Goal: Task Accomplishment & Management: Manage account settings

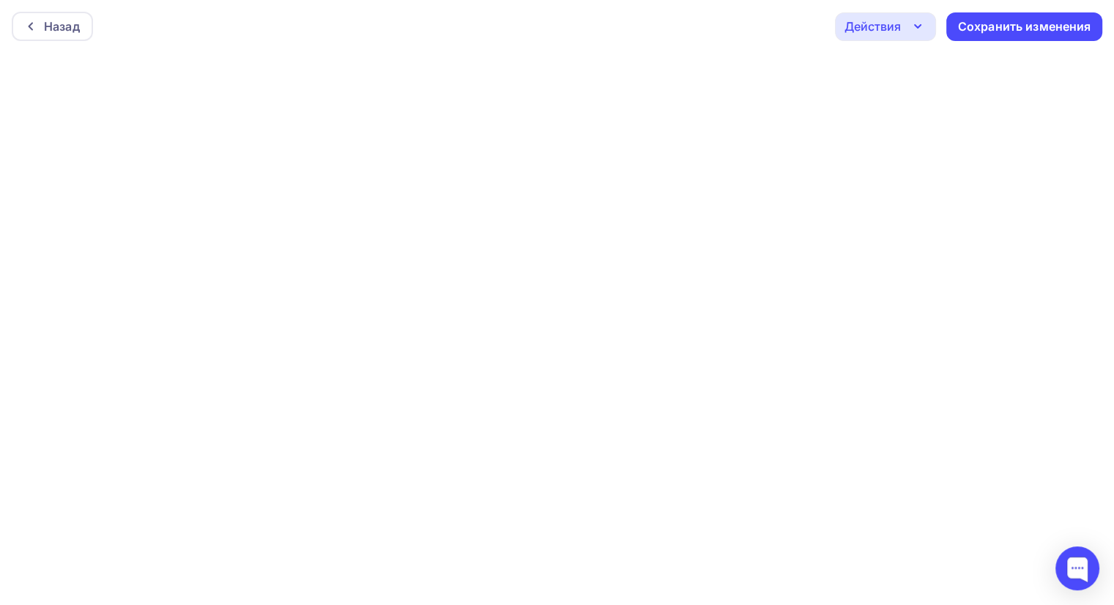
click at [919, 24] on icon "button" at bounding box center [918, 27] width 18 height 18
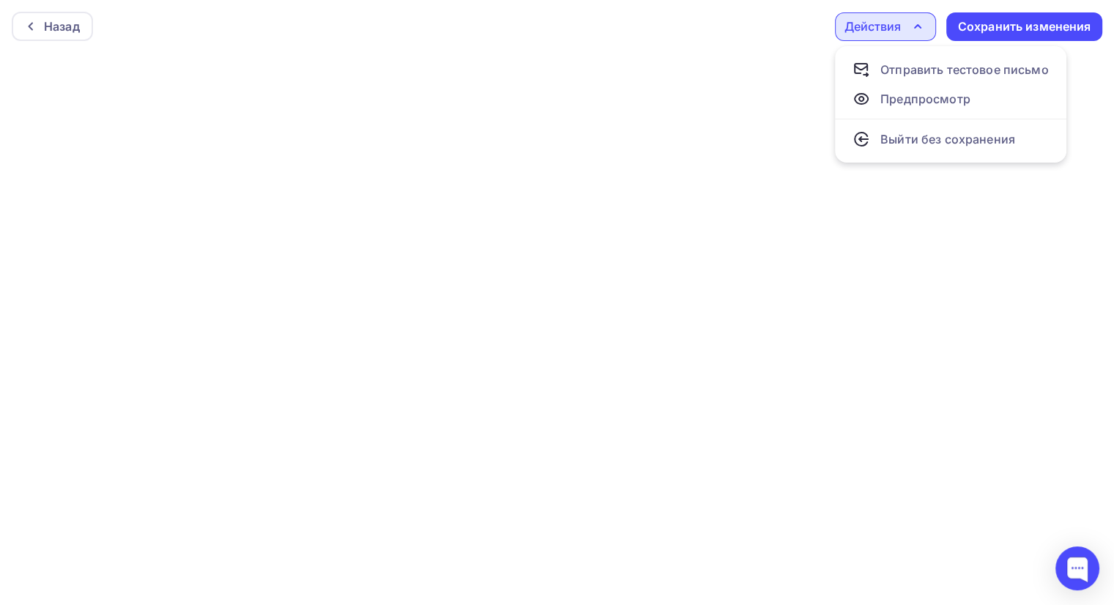
click at [746, 30] on div "Назад Действия Отправить тестовое письмо Предпросмотр Выйти без сохранения Сохр…" at bounding box center [557, 26] width 1114 height 53
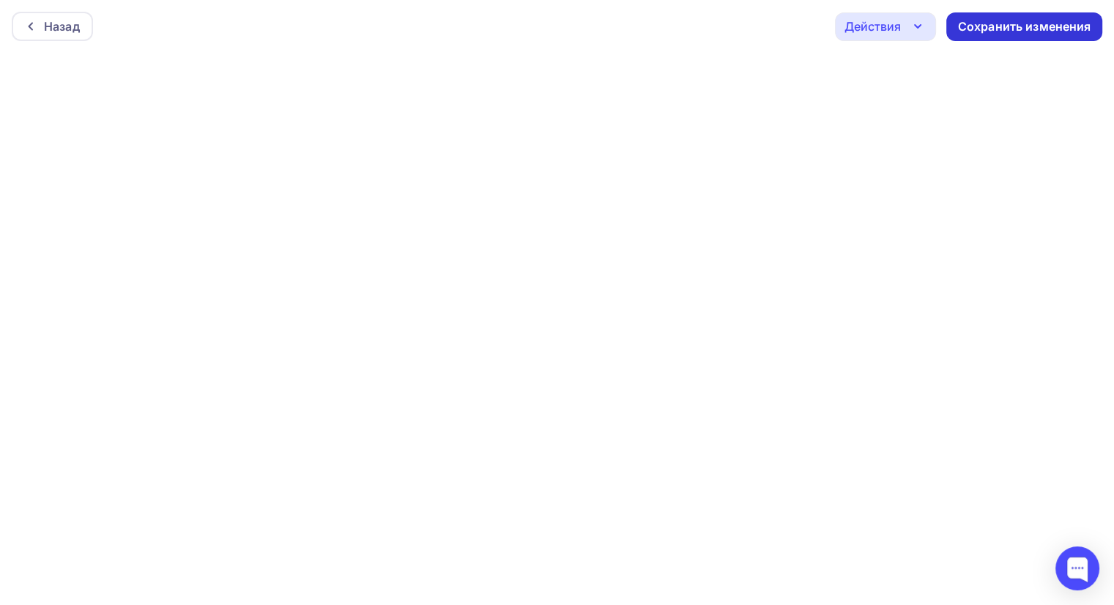
click at [989, 18] on div "Сохранить изменения" at bounding box center [1024, 26] width 133 height 17
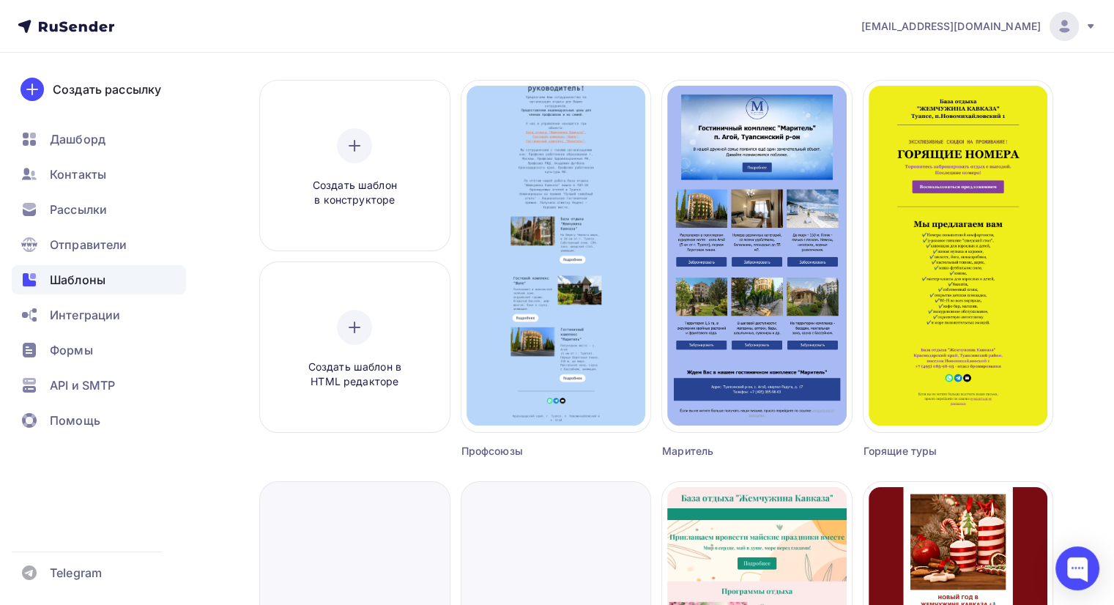
scroll to position [73, 0]
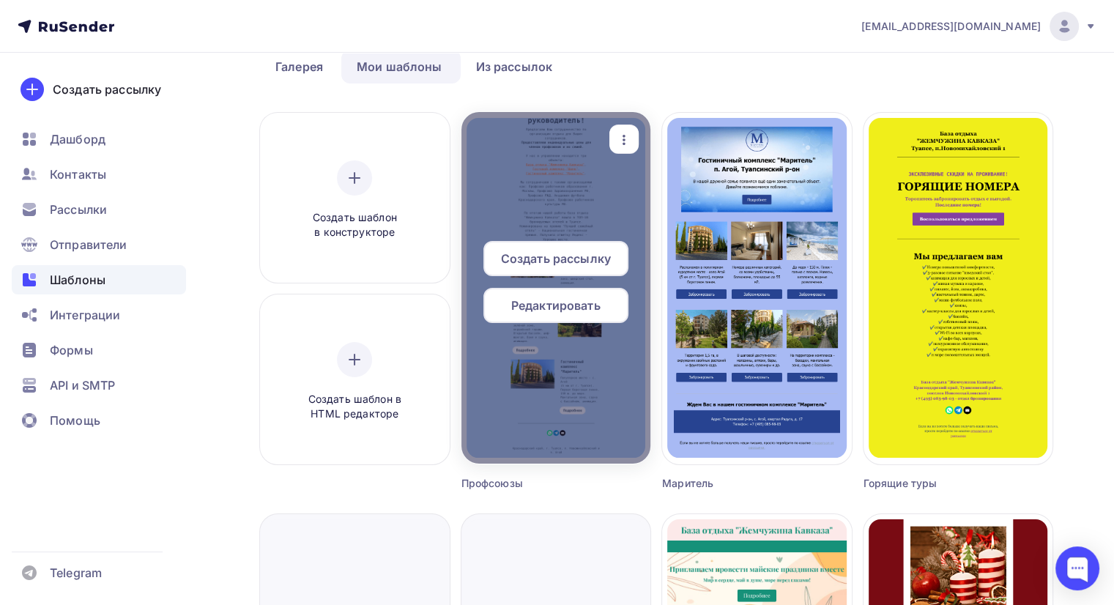
click at [550, 259] on span "Создать рассылку" at bounding box center [556, 259] width 110 height 18
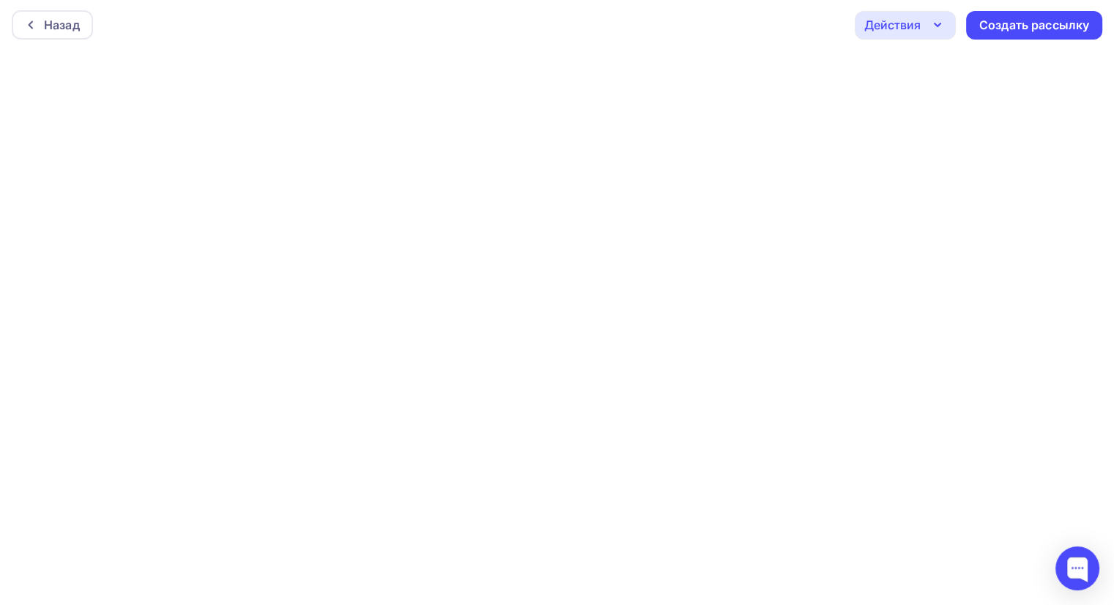
scroll to position [3, 0]
click at [1026, 20] on div "Создать рассылку" at bounding box center [1034, 23] width 110 height 17
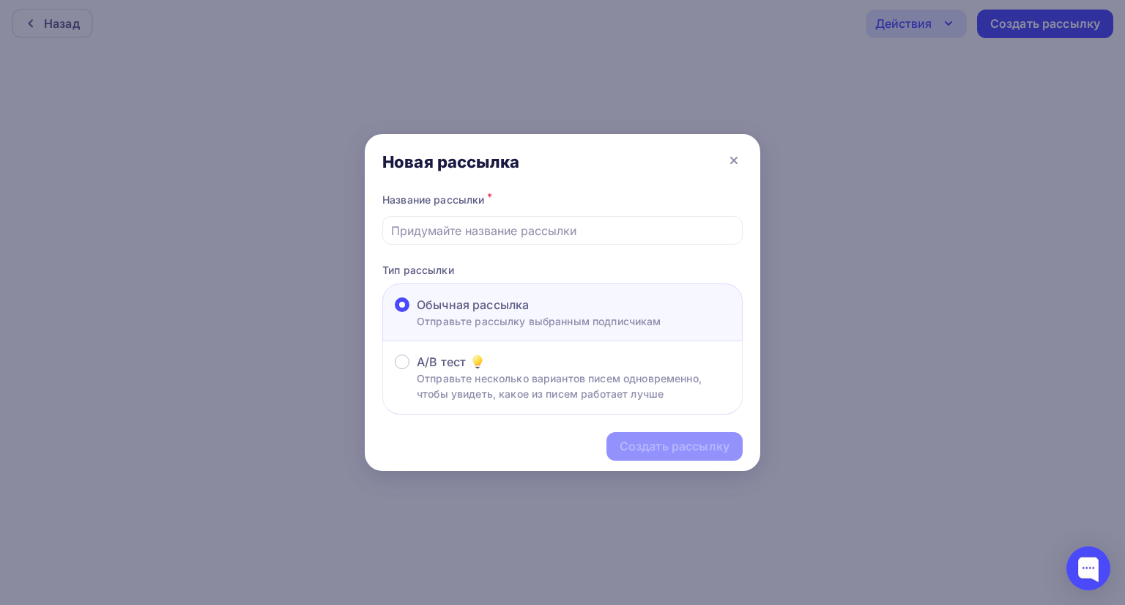
click at [507, 305] on span "Обычная рассылка" at bounding box center [473, 305] width 112 height 18
click at [417, 314] on input "Обычная рассылка Отправьте рассылку выбранным подписчикам" at bounding box center [417, 314] width 0 height 0
click at [523, 233] on input "text" at bounding box center [563, 231] width 344 height 18
click at [513, 230] on input "text" at bounding box center [563, 231] width 344 height 18
click at [483, 226] on input "text" at bounding box center [563, 231] width 344 height 18
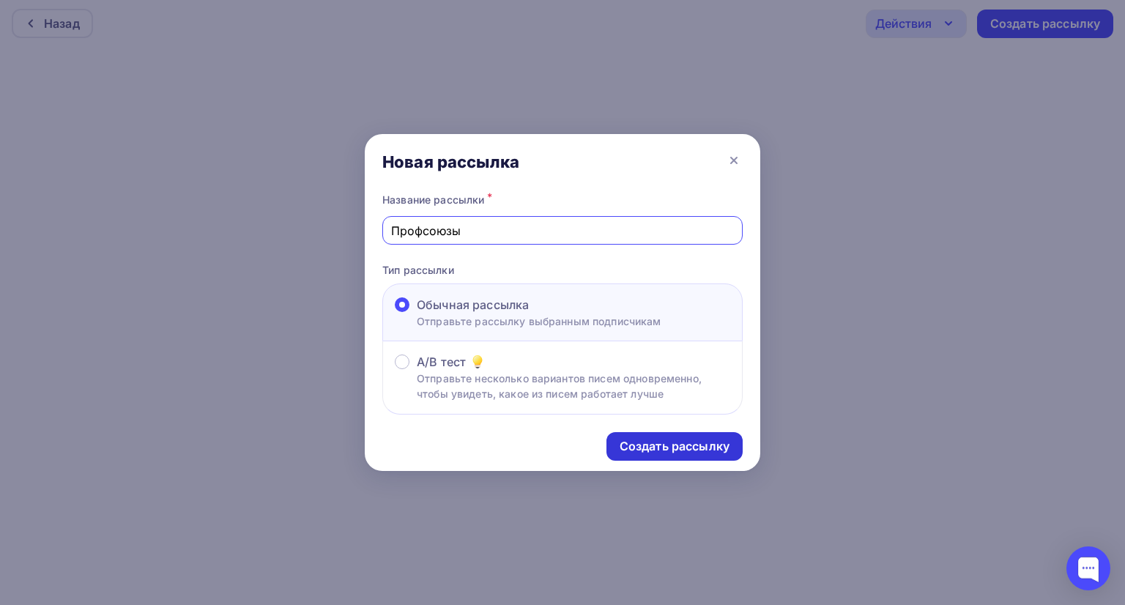
type input "Профсоюзы"
click at [645, 448] on div "Создать рассылку" at bounding box center [675, 446] width 110 height 17
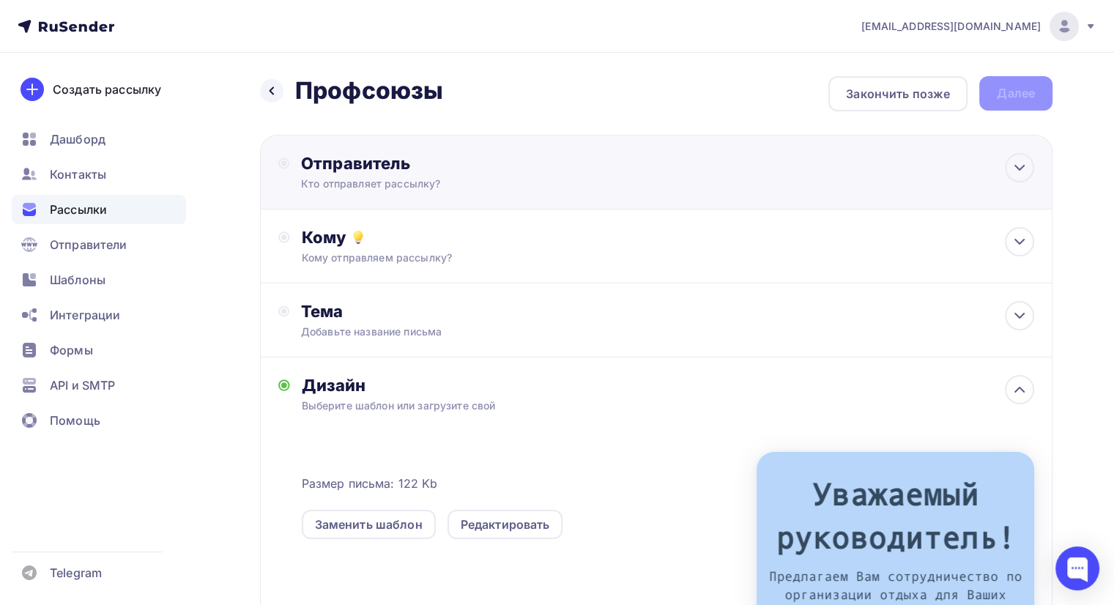
click at [448, 163] on div "Отправитель" at bounding box center [459, 163] width 317 height 21
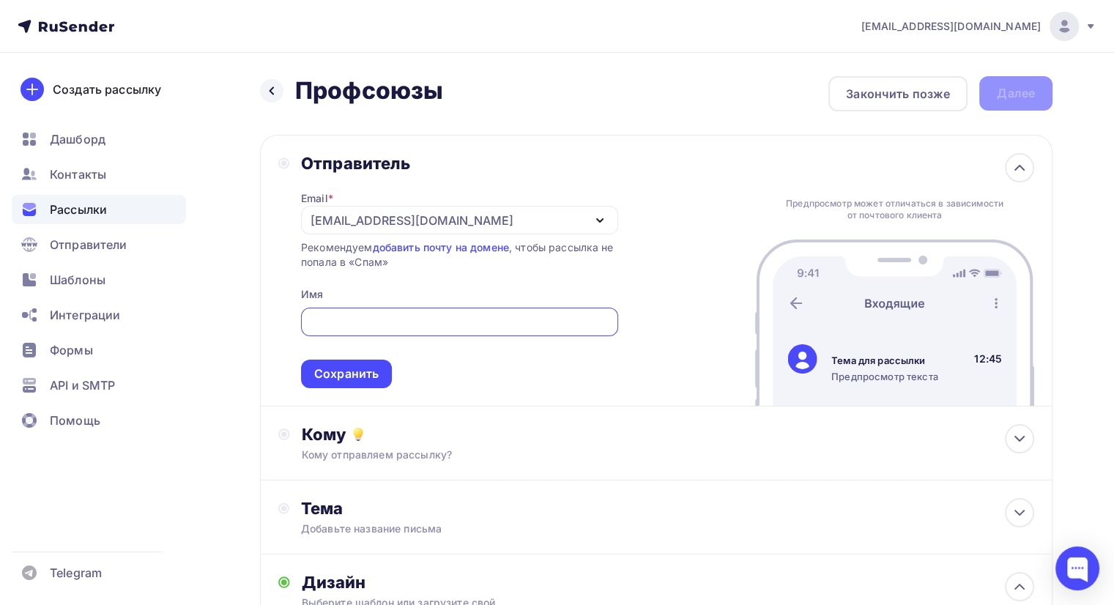
click at [596, 214] on icon "button" at bounding box center [600, 221] width 18 height 18
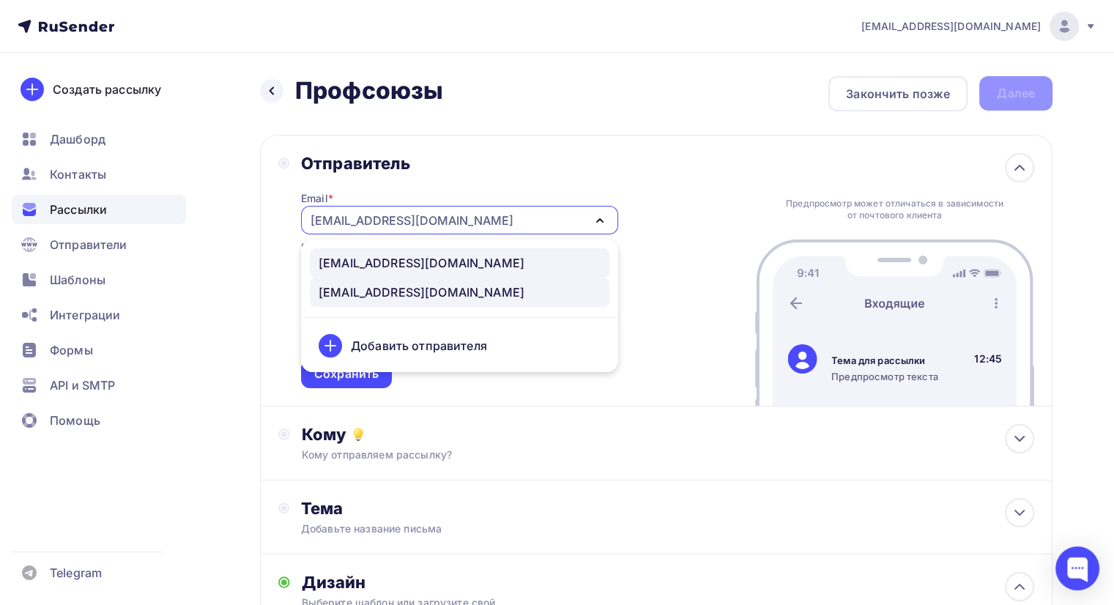
click at [450, 259] on div "bron@zhemchuzinakavkaza.ru" at bounding box center [422, 263] width 206 height 18
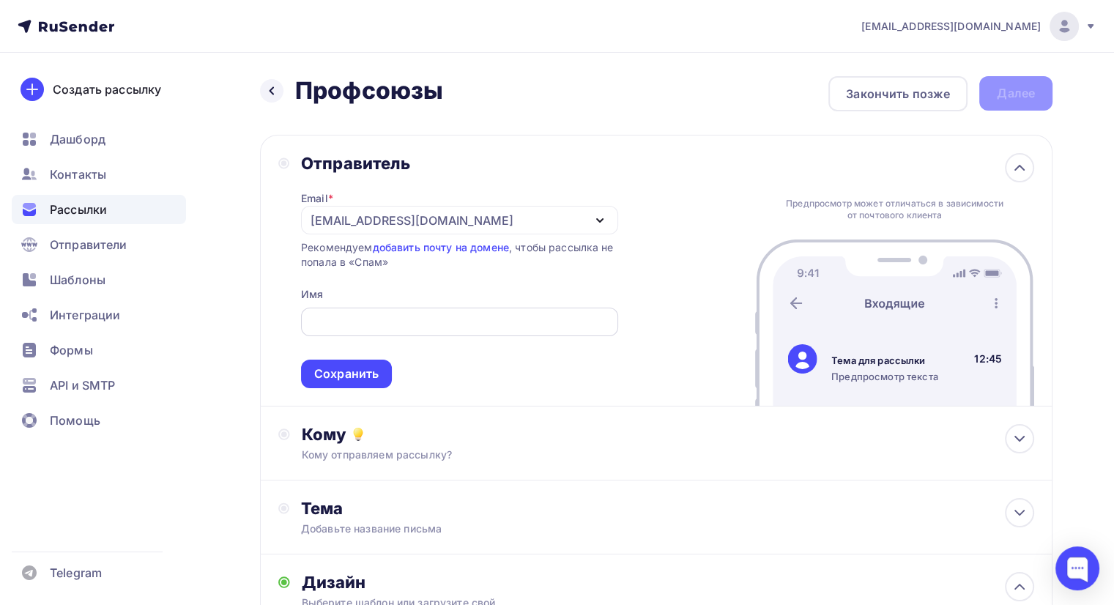
click at [377, 311] on div at bounding box center [459, 322] width 317 height 29
click at [369, 317] on input "text" at bounding box center [459, 323] width 300 height 18
type input "ООО Арт-Групп"
click at [345, 379] on div "Сохранить" at bounding box center [346, 374] width 64 height 17
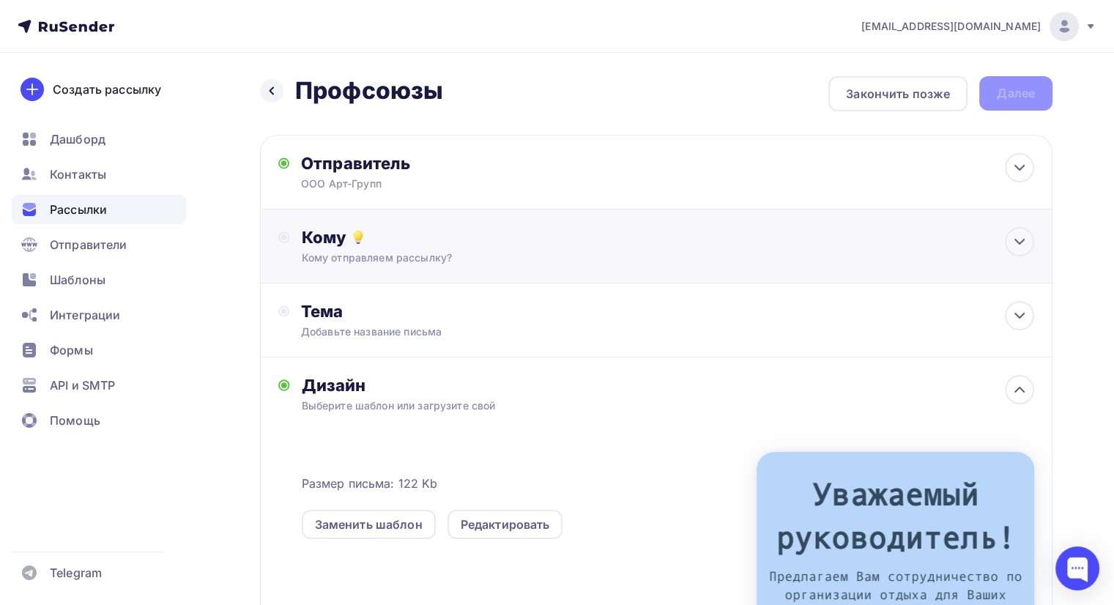
click at [496, 248] on div "Кому Кому отправляем рассылку? Списки получателей Выберите список Все списки id…" at bounding box center [668, 246] width 732 height 38
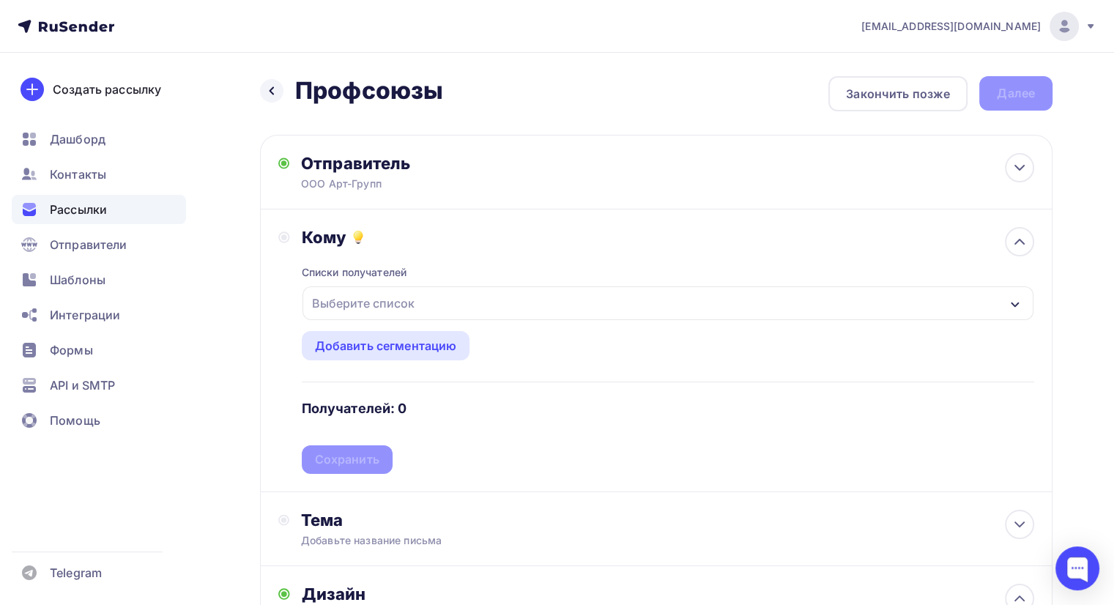
click at [474, 305] on div "Выберите список" at bounding box center [668, 303] width 731 height 34
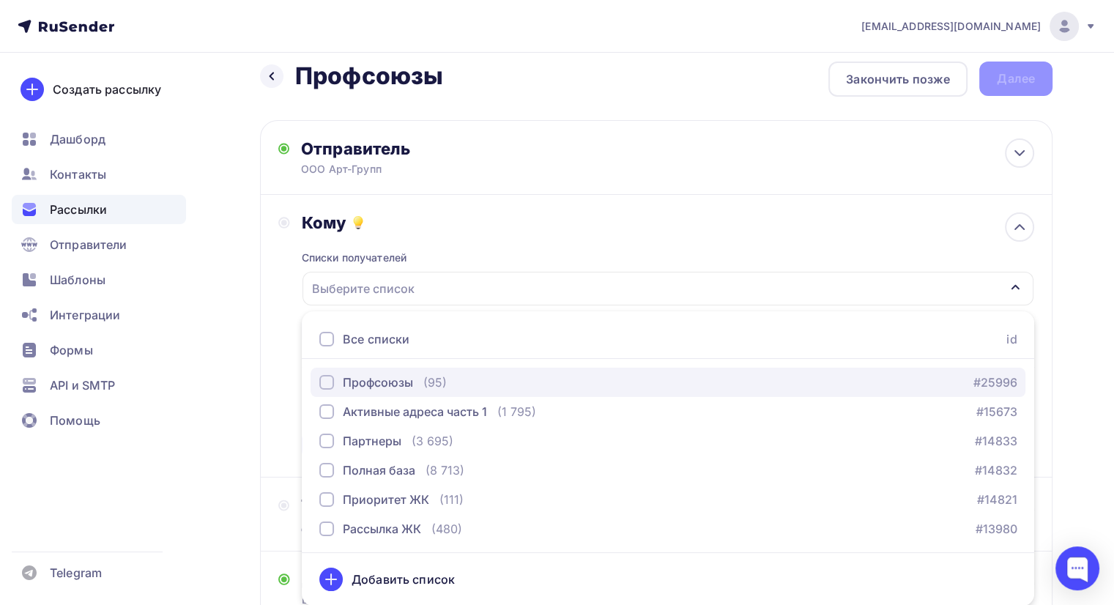
click at [404, 380] on div "Профсоюзы" at bounding box center [378, 383] width 70 height 18
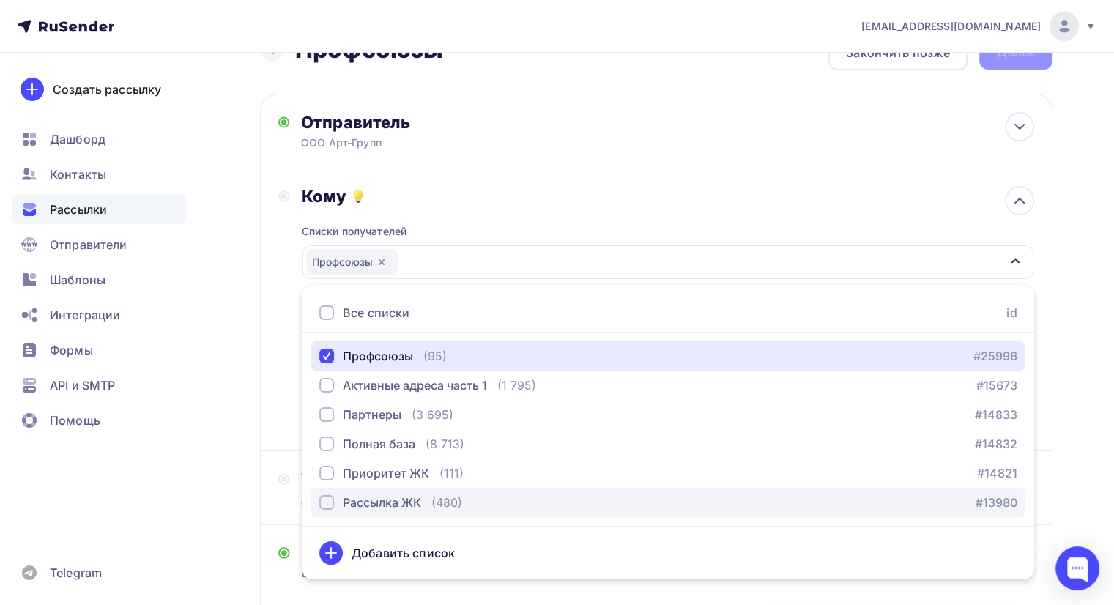
scroll to position [88, 0]
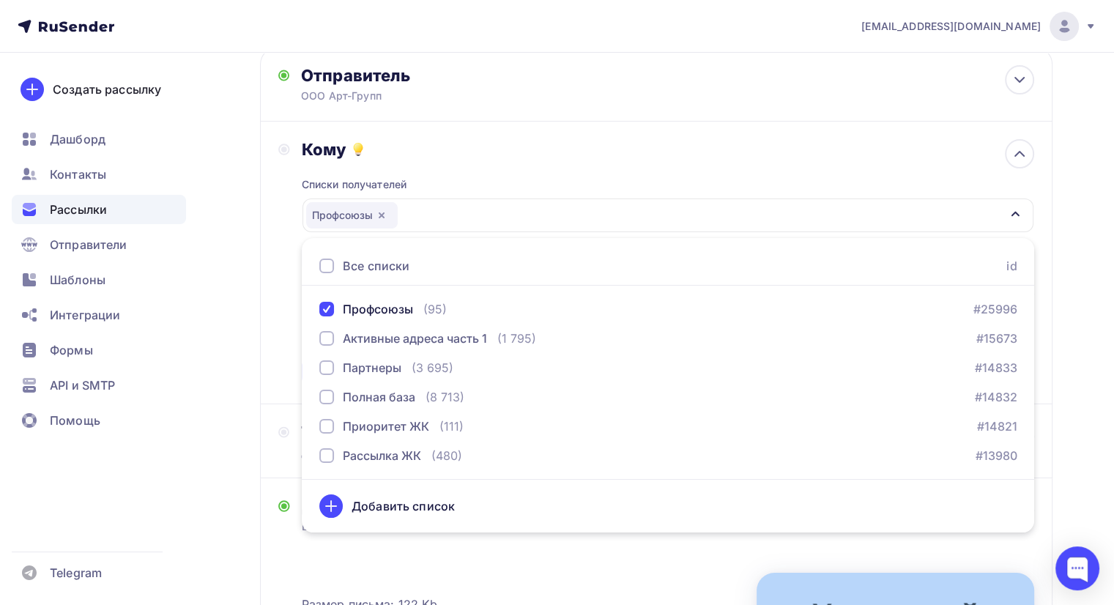
click at [493, 180] on div "Списки получателей Профсоюзы Все списки id Профсоюзы (95) #25996 Активные адрес…" at bounding box center [668, 273] width 732 height 226
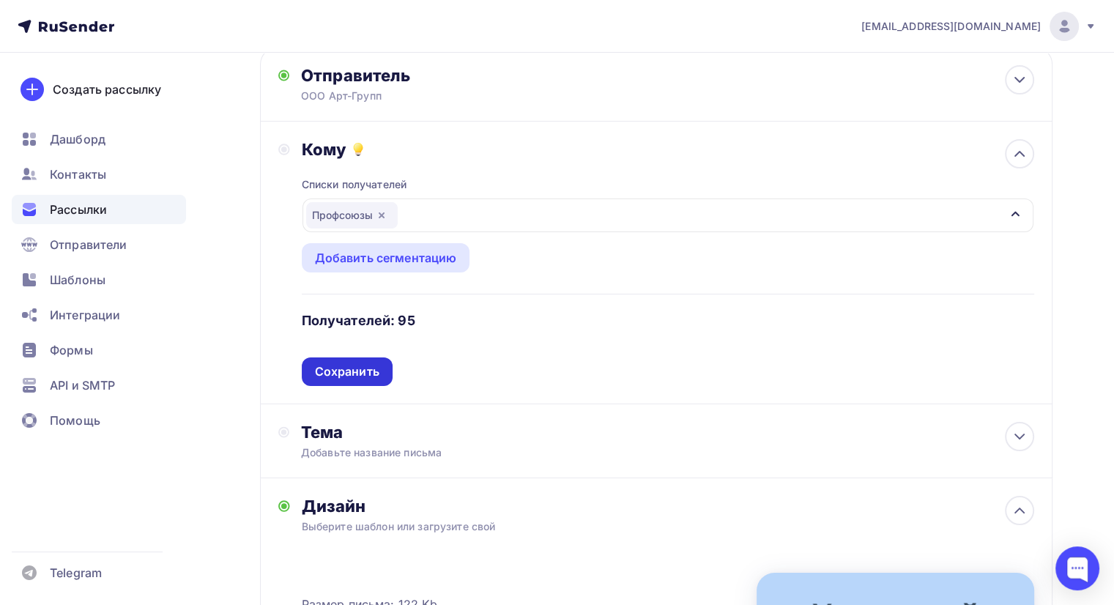
click at [353, 373] on div "Сохранить" at bounding box center [347, 371] width 64 height 17
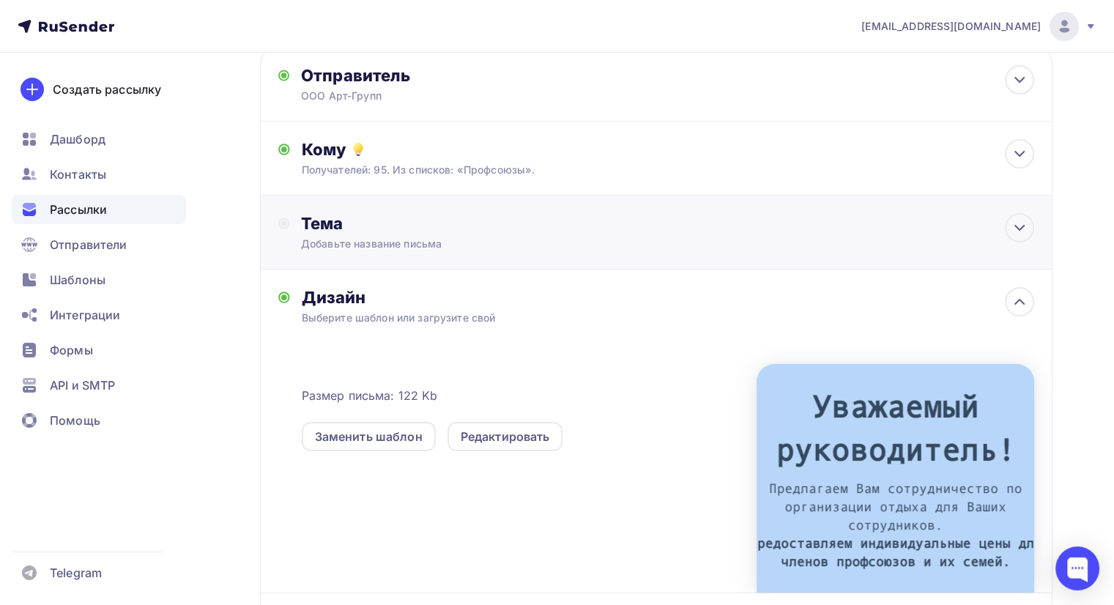
click at [329, 224] on div "Тема" at bounding box center [445, 223] width 289 height 21
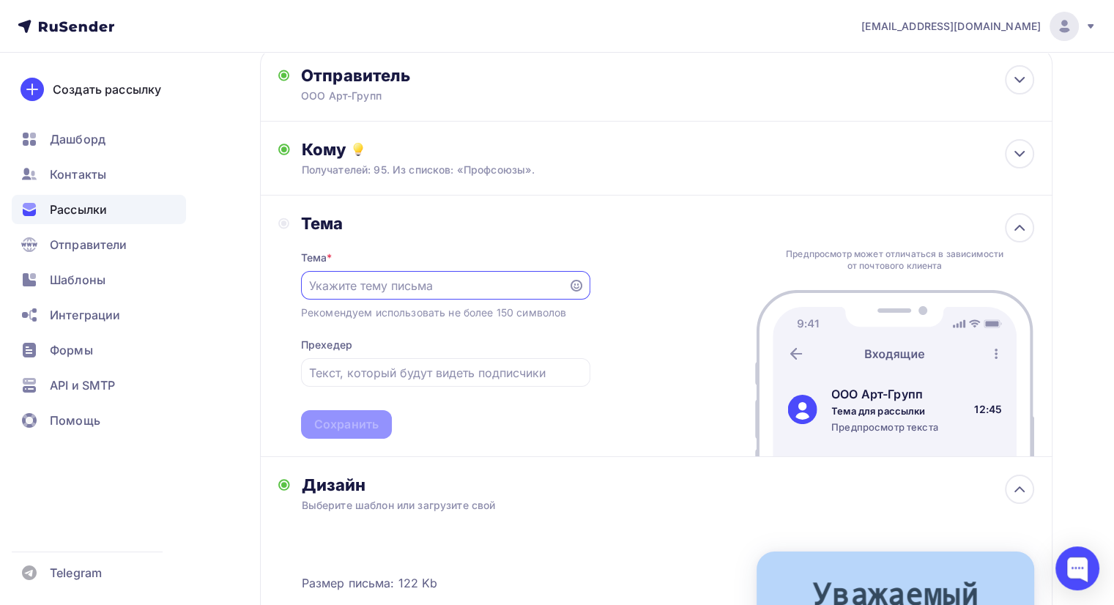
scroll to position [0, 0]
click at [357, 280] on input "text" at bounding box center [434, 287] width 251 height 18
type input "Отдых для сотрудников"
click at [381, 371] on input "text" at bounding box center [445, 374] width 272 height 18
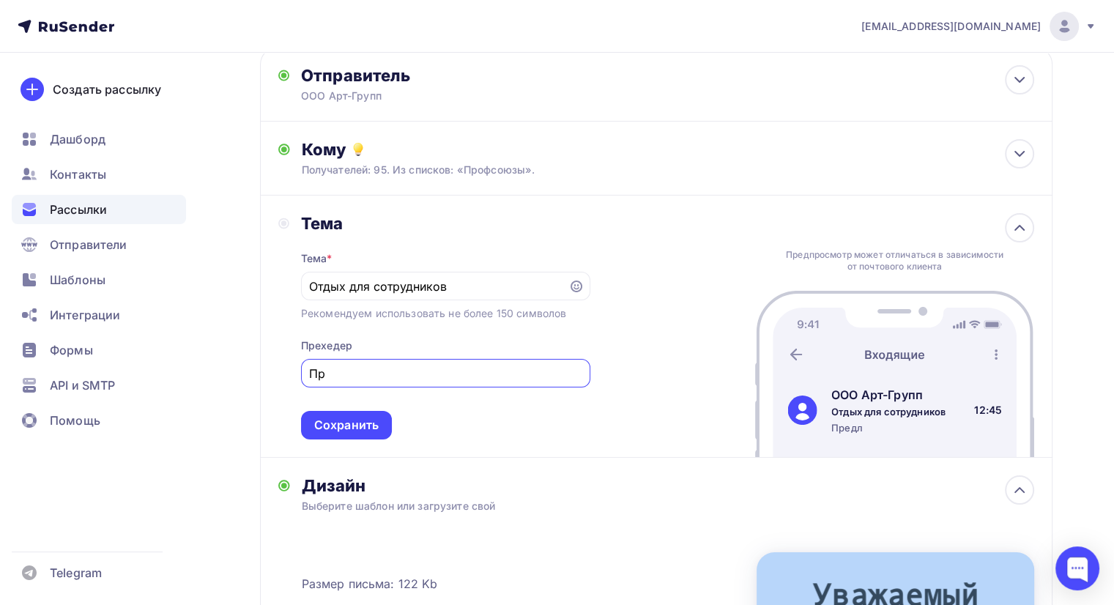
type input "П"
type input "К"
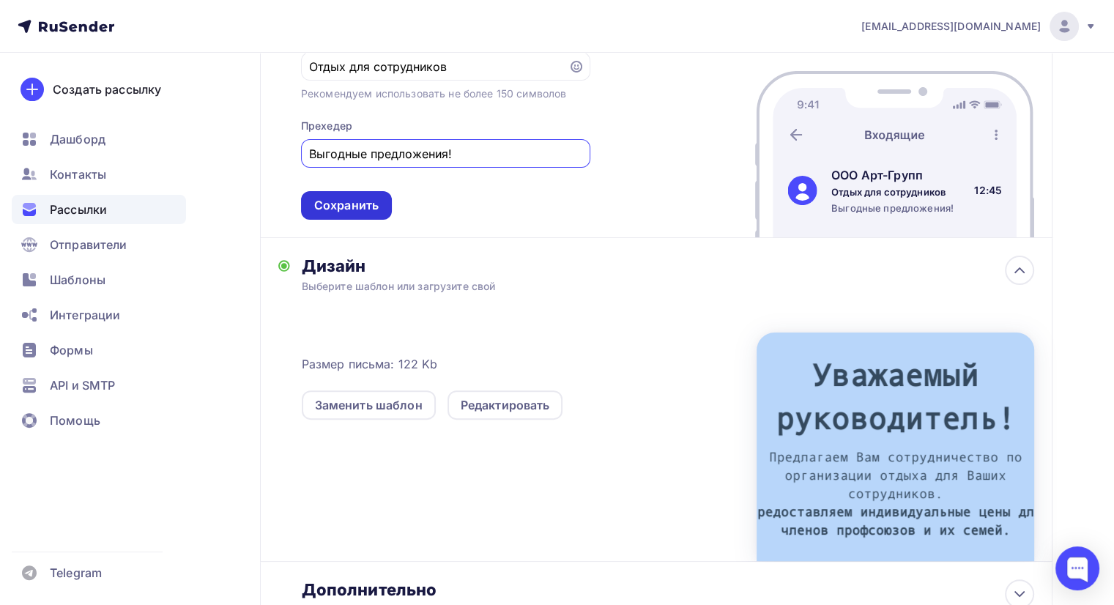
type input "Выгодные предложения!"
click at [346, 202] on div "Сохранить" at bounding box center [346, 205] width 64 height 17
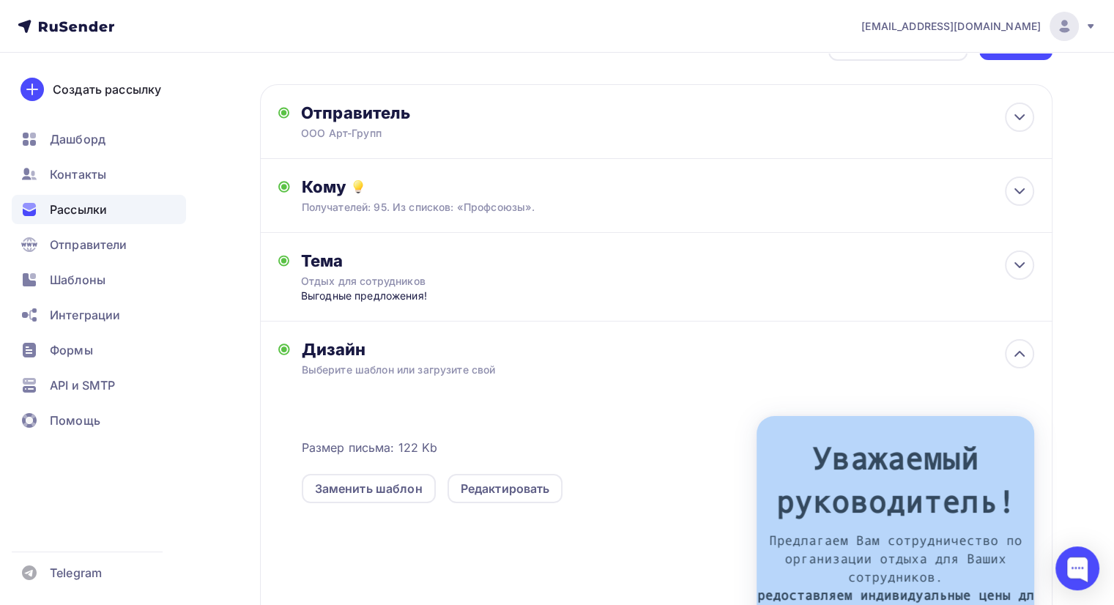
scroll to position [0, 0]
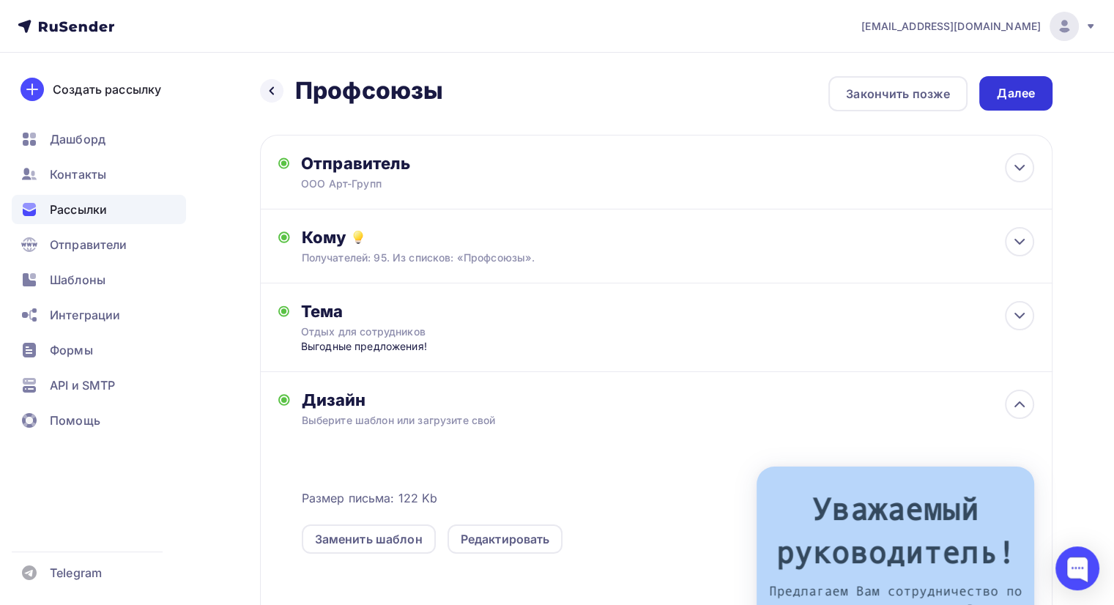
click at [1018, 93] on div "Далее" at bounding box center [1016, 93] width 38 height 17
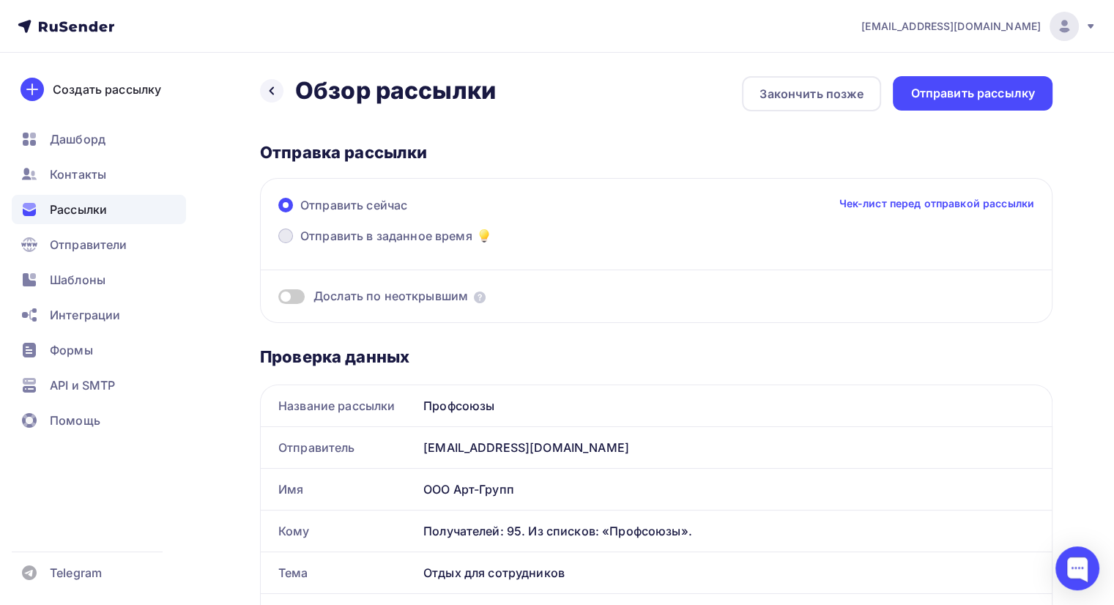
click at [364, 235] on span "Отправить в заданное время" at bounding box center [386, 236] width 172 height 18
click at [300, 245] on input "Отправить в заданное время" at bounding box center [300, 245] width 0 height 0
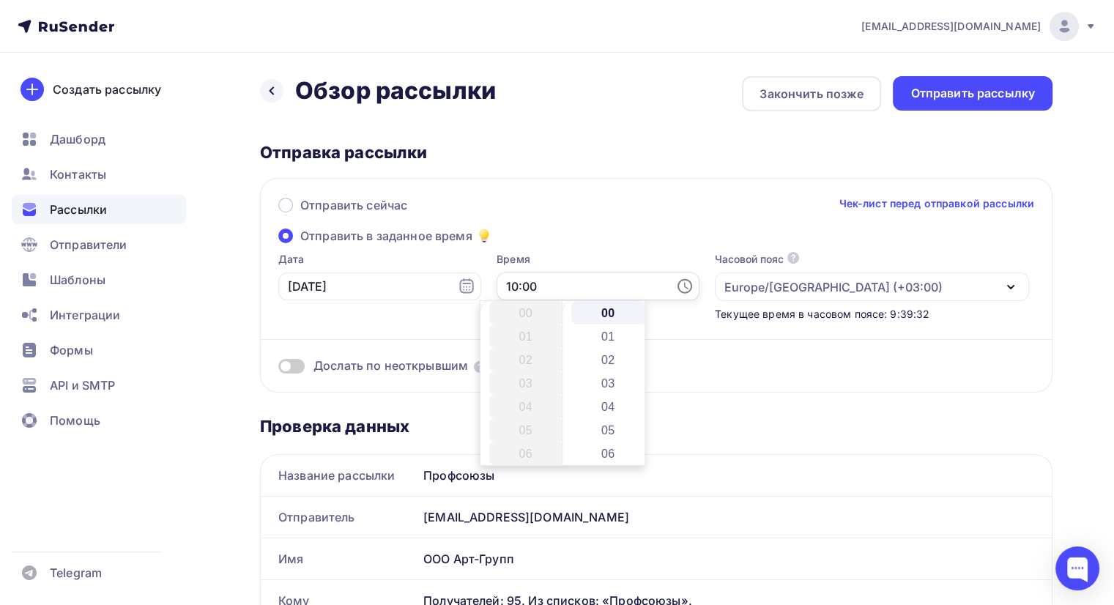
click at [552, 285] on input "10:00" at bounding box center [598, 286] width 203 height 28
click at [533, 384] on li "13" at bounding box center [526, 382] width 75 height 23
type input "13:00"
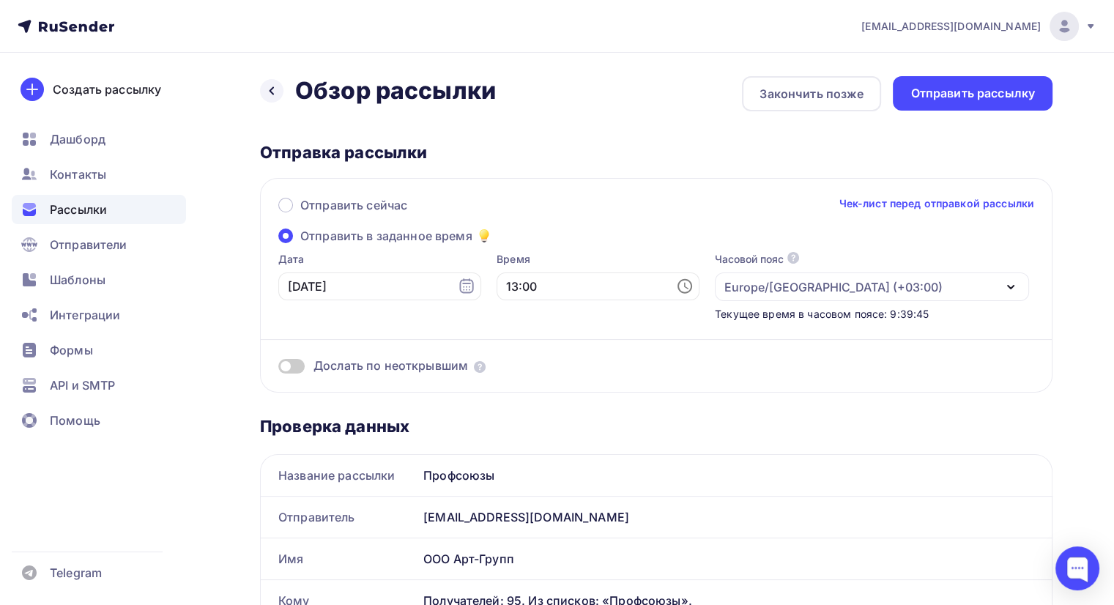
click at [639, 203] on div "Отправить сейчас Чек-лист перед отправкой рассылки" at bounding box center [656, 211] width 756 height 31
click at [298, 367] on span at bounding box center [291, 366] width 26 height 15
click at [278, 368] on input "checkbox" at bounding box center [278, 368] width 0 height 0
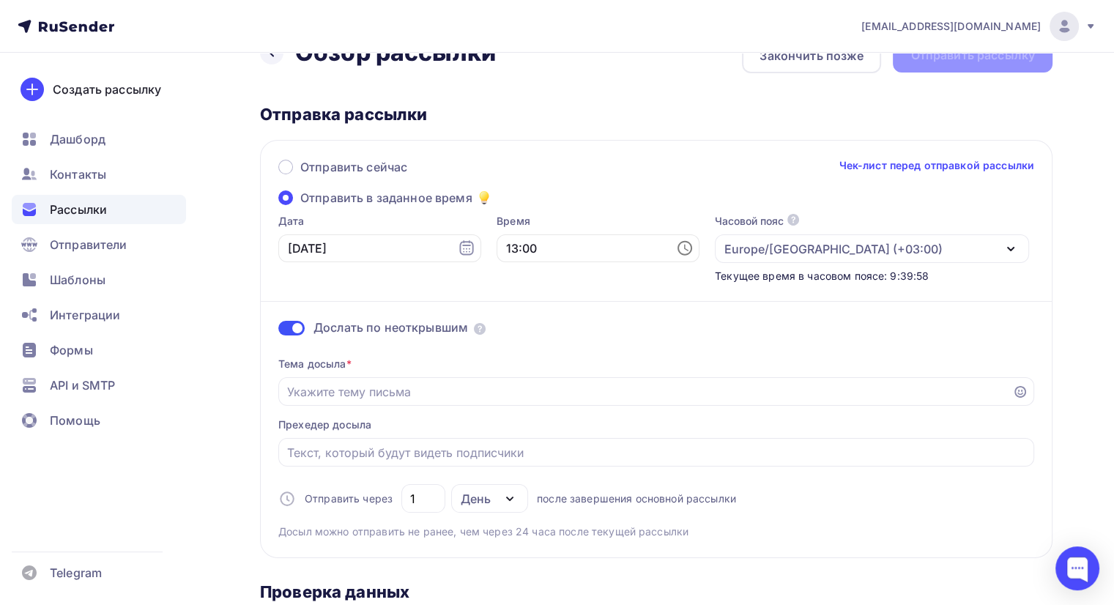
scroll to position [73, 0]
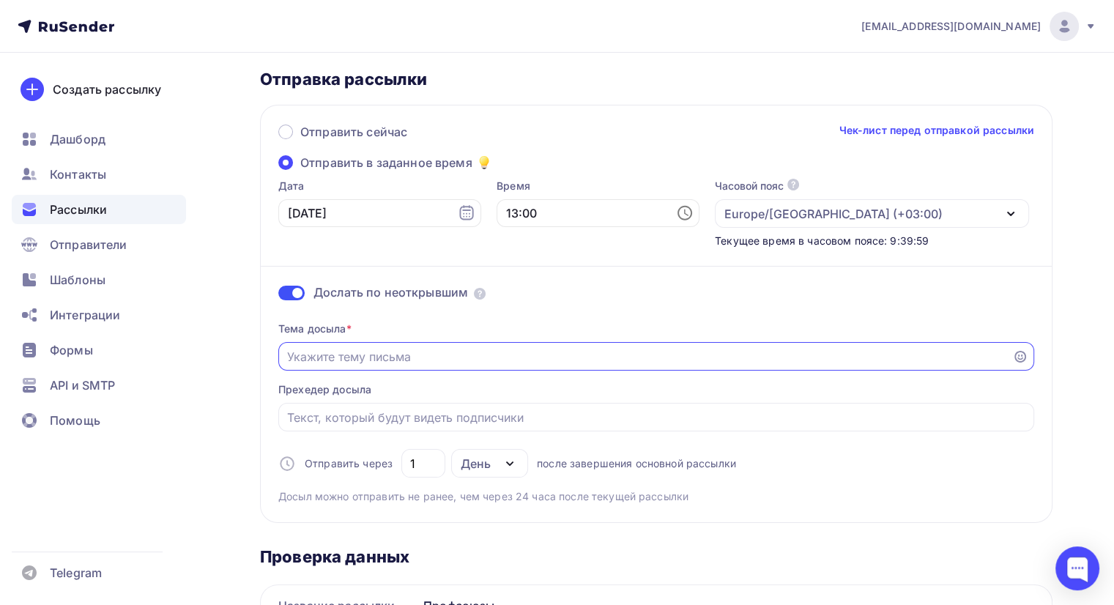
click at [420, 352] on input "Отправить в заданное время" at bounding box center [645, 357] width 717 height 18
type input "В"
type input "Путевки для сотрудников"
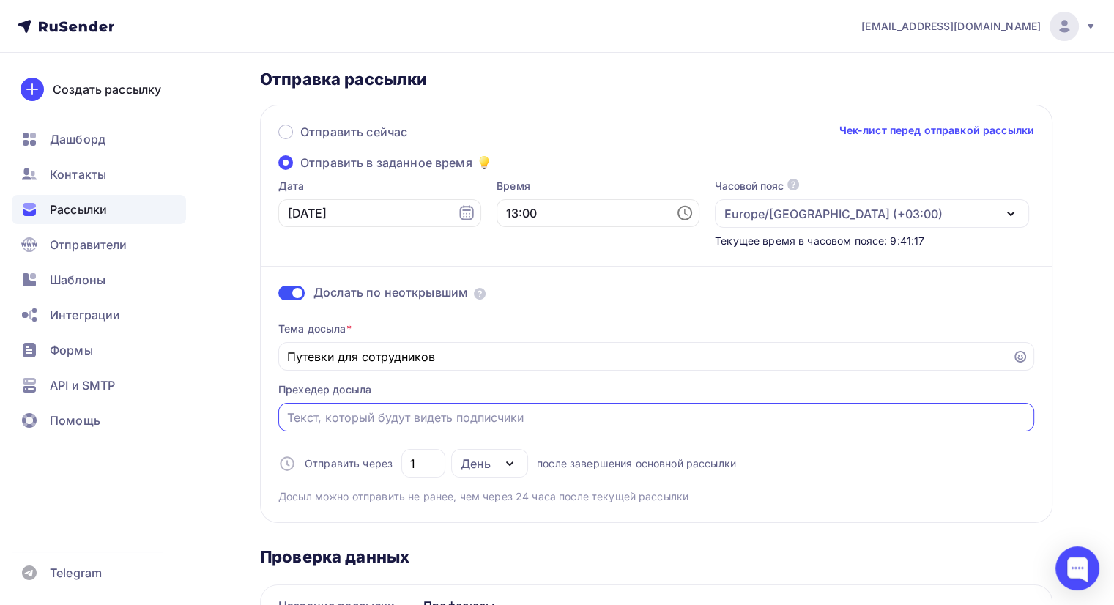
click at [385, 410] on input "Отправить в заданное время" at bounding box center [656, 418] width 739 height 18
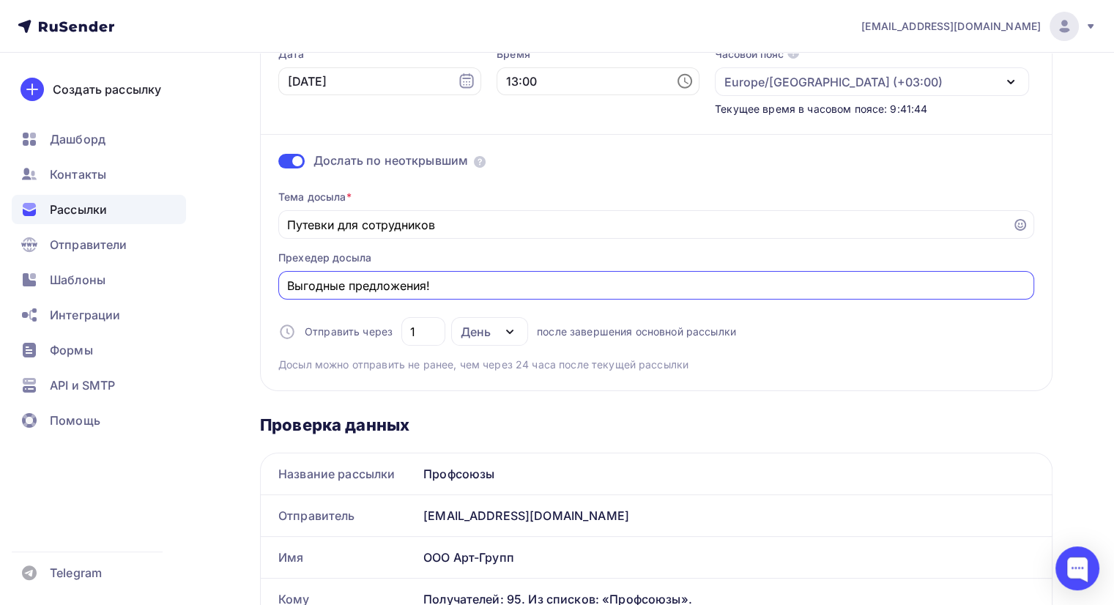
scroll to position [0, 0]
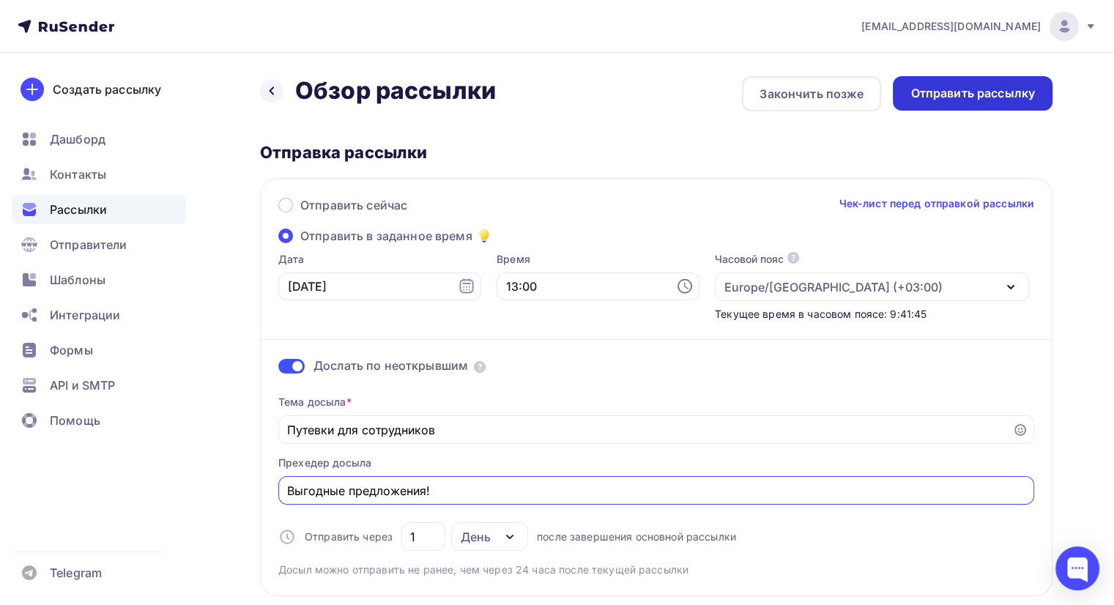
type input "Выгодные предложения!"
click at [992, 95] on div "Отправить рассылку" at bounding box center [972, 93] width 125 height 17
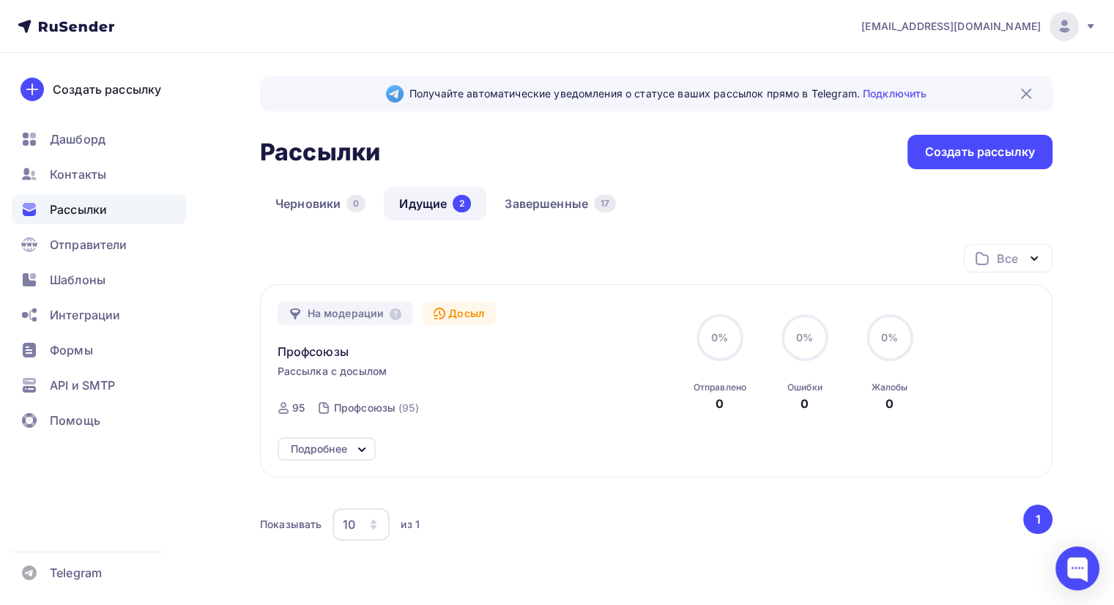
click at [1029, 92] on img at bounding box center [1026, 94] width 18 height 18
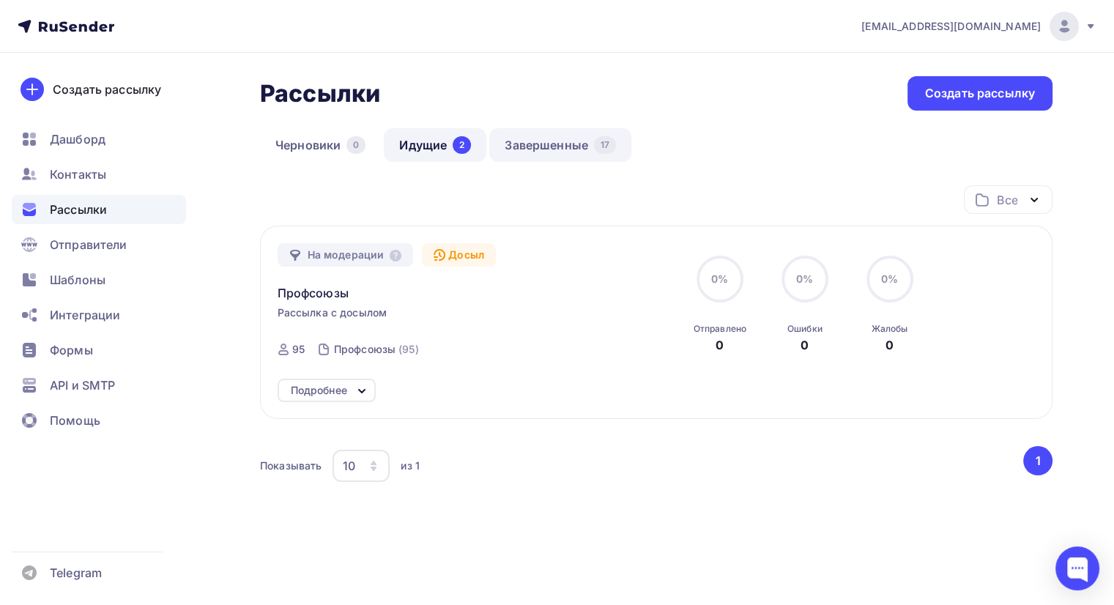
click at [557, 146] on link "Завершенные 17" at bounding box center [560, 145] width 142 height 34
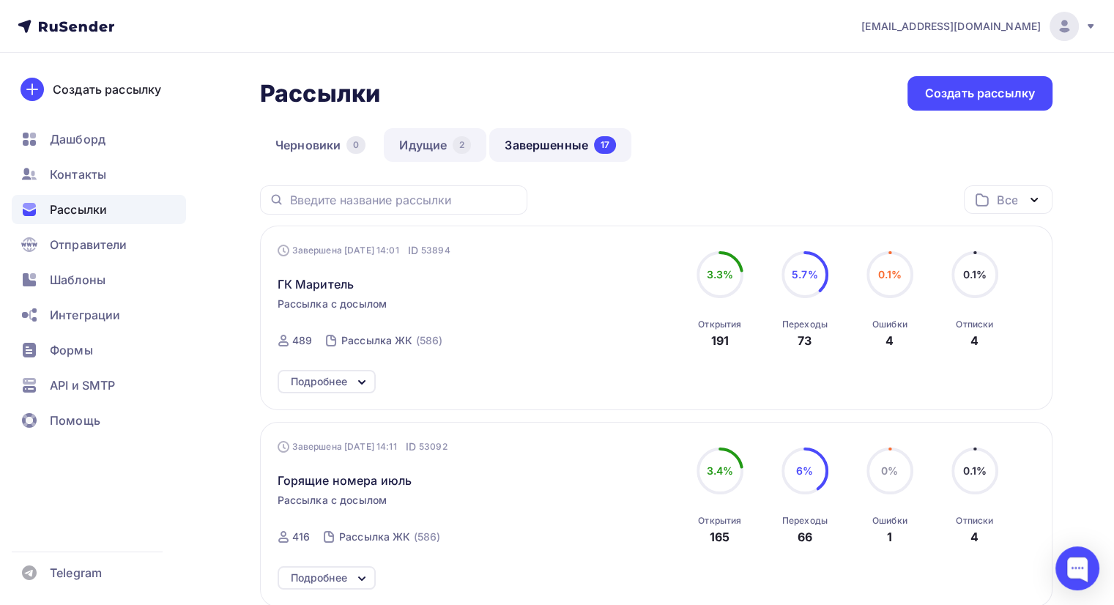
click at [428, 145] on link "Идущие 2" at bounding box center [435, 145] width 103 height 34
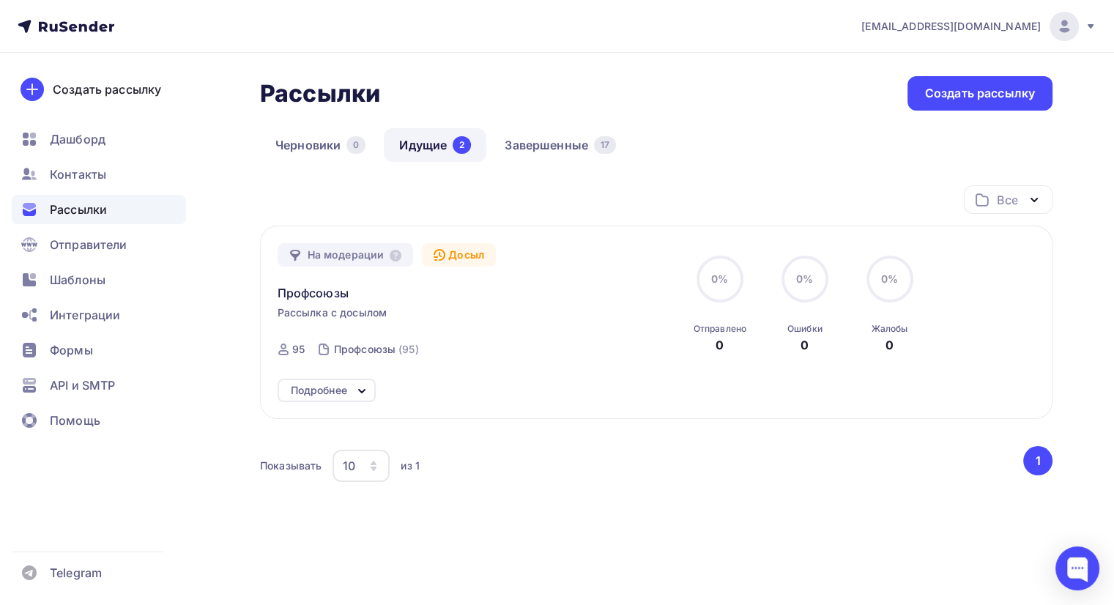
click at [577, 83] on div "Рассылки Рассылки Создать рассылку" at bounding box center [656, 93] width 793 height 34
click at [103, 139] on span "Дашборд" at bounding box center [78, 139] width 56 height 18
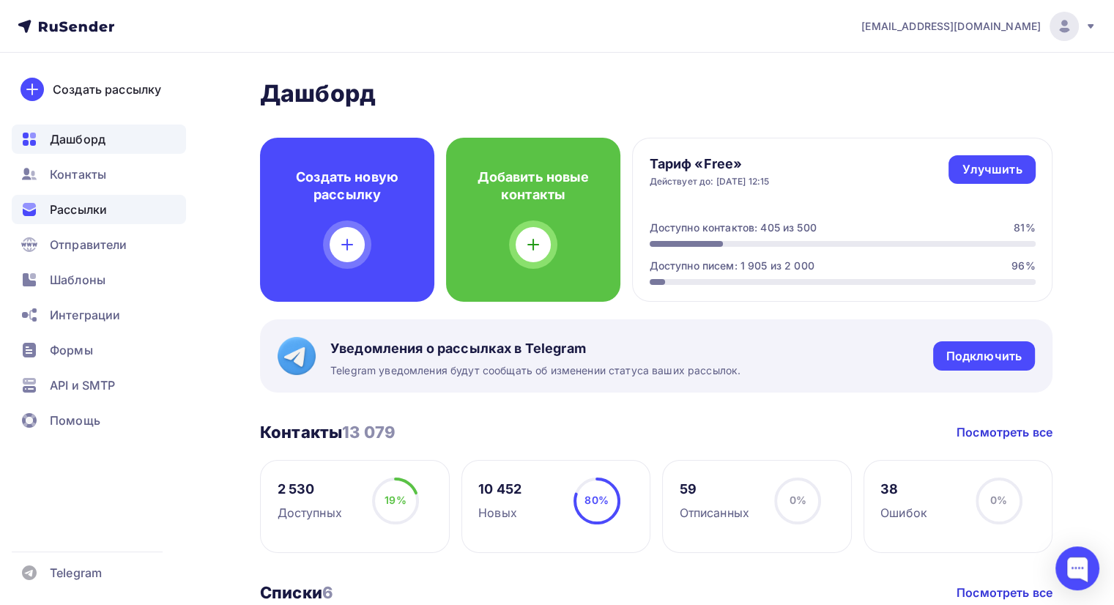
click at [91, 208] on span "Рассылки" at bounding box center [78, 210] width 57 height 18
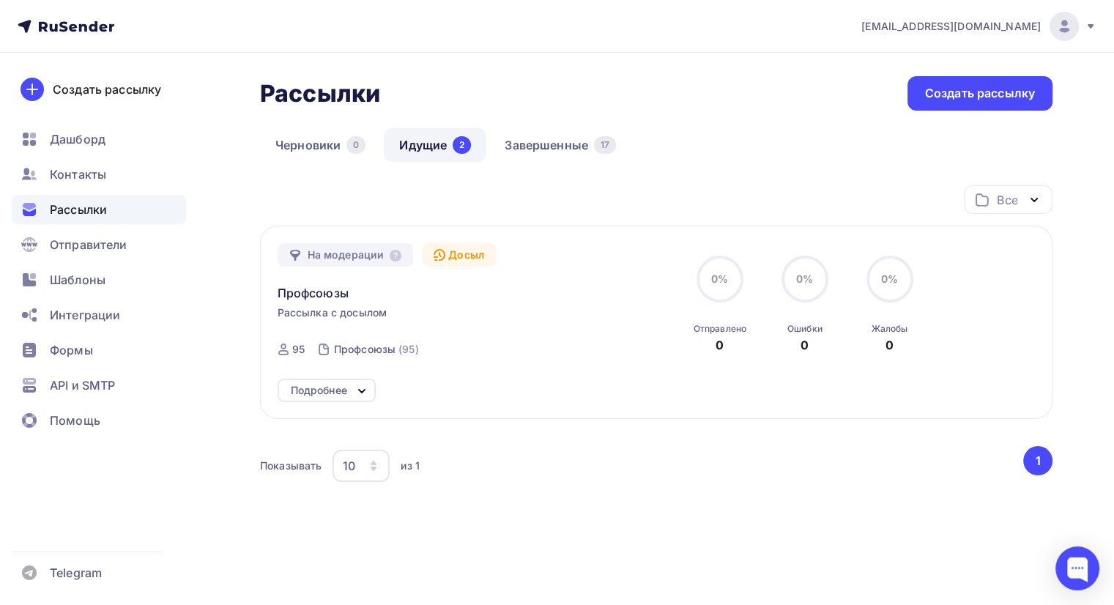
click at [82, 215] on span "Рассылки" at bounding box center [78, 210] width 57 height 18
click at [595, 67] on div "Рассылки Рассылки Создать рассылку Черновики 0 Идущие 2 Завершенные 17 Идущие 2…" at bounding box center [557, 342] width 1114 height 579
click at [732, 149] on div "Черновики 0 Идущие 2 Завершенные 17" at bounding box center [656, 156] width 793 height 57
click at [431, 174] on div "Черновики 0 Идущие 2 Завершенные 17" at bounding box center [656, 156] width 793 height 57
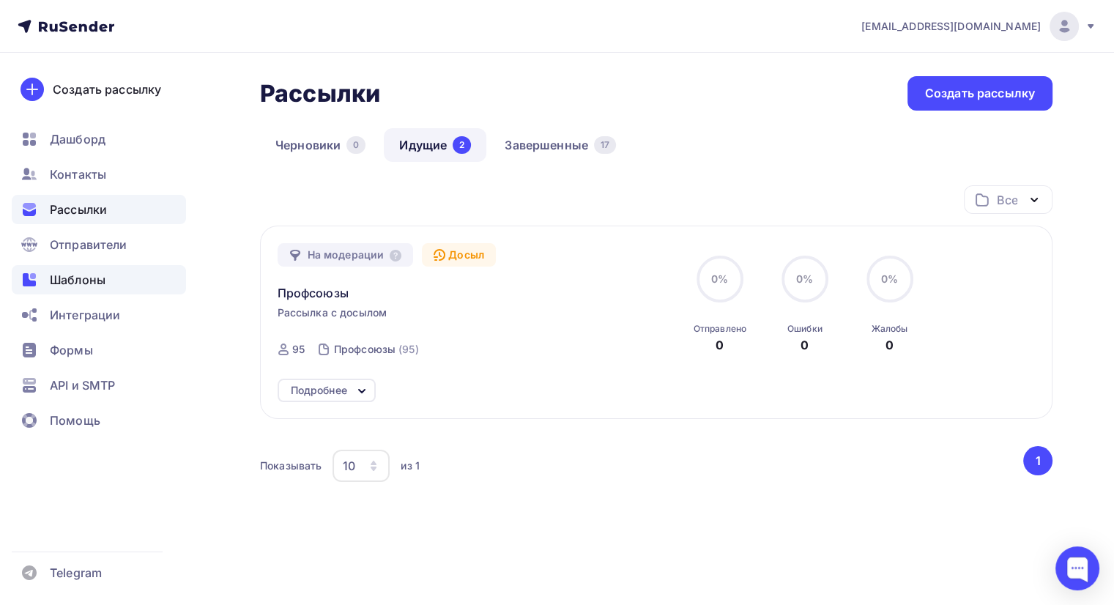
click at [56, 277] on span "Шаблоны" at bounding box center [78, 280] width 56 height 18
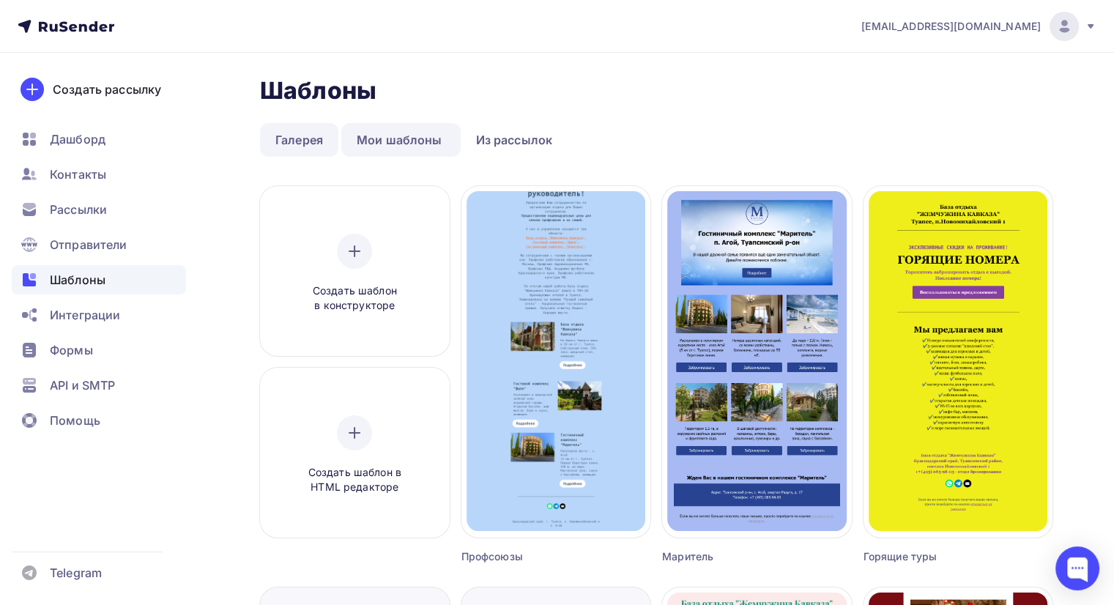
click at [317, 144] on link "Галерея" at bounding box center [299, 140] width 78 height 34
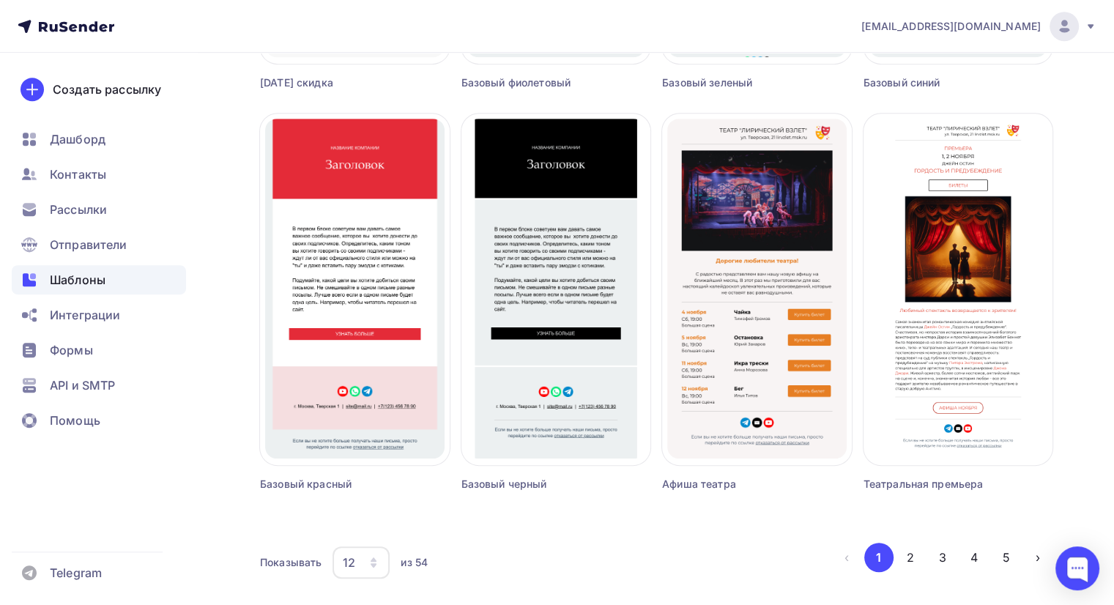
scroll to position [927, 0]
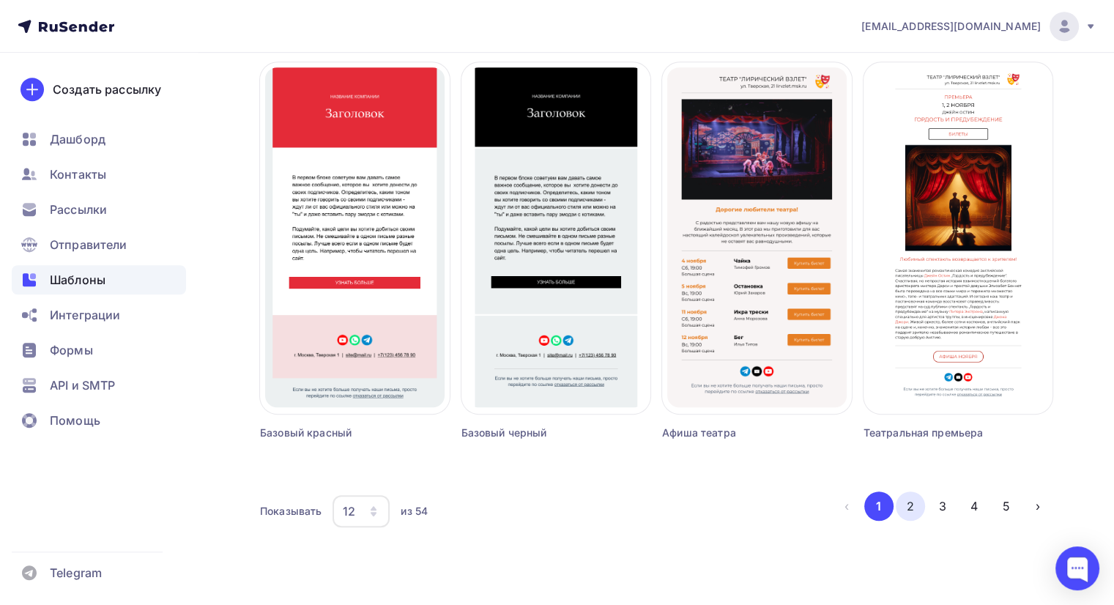
click at [908, 513] on button "2" at bounding box center [910, 505] width 29 height 29
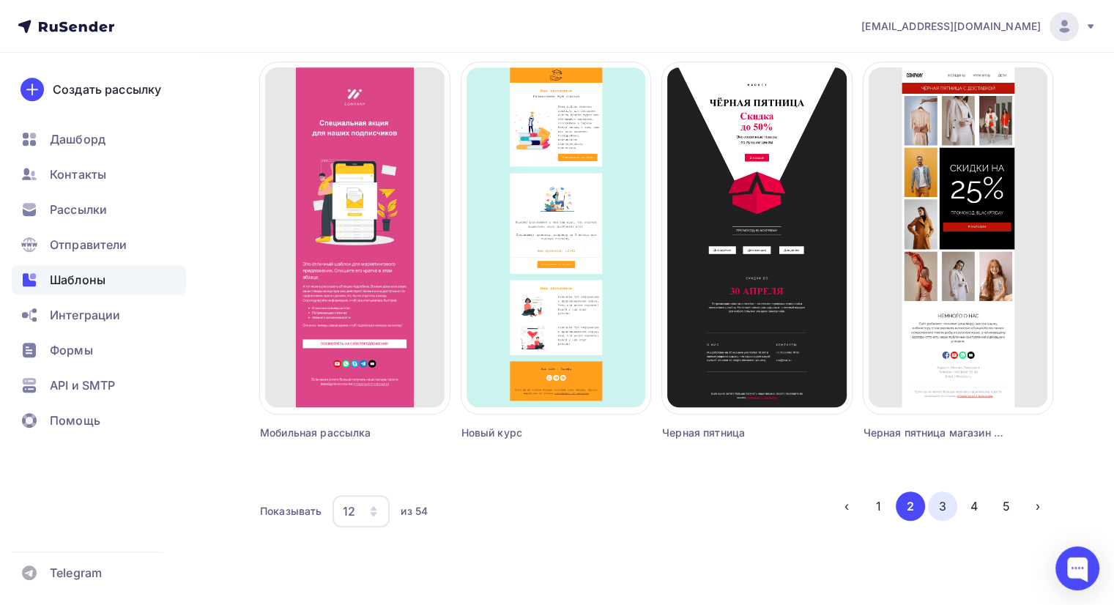
click at [943, 508] on button "3" at bounding box center [942, 505] width 29 height 29
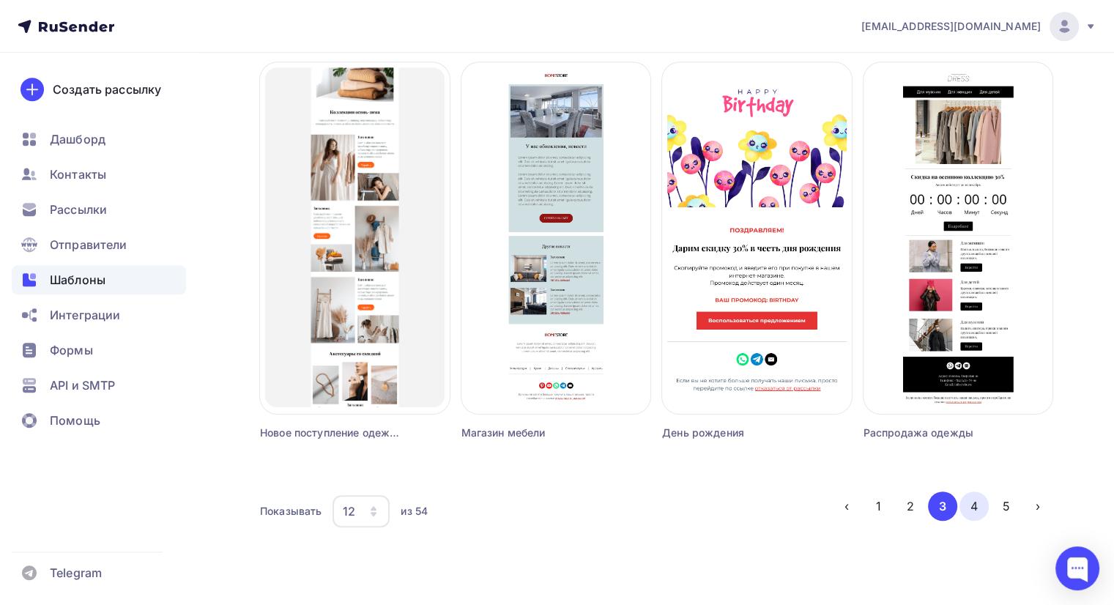
click at [972, 508] on button "4" at bounding box center [974, 505] width 29 height 29
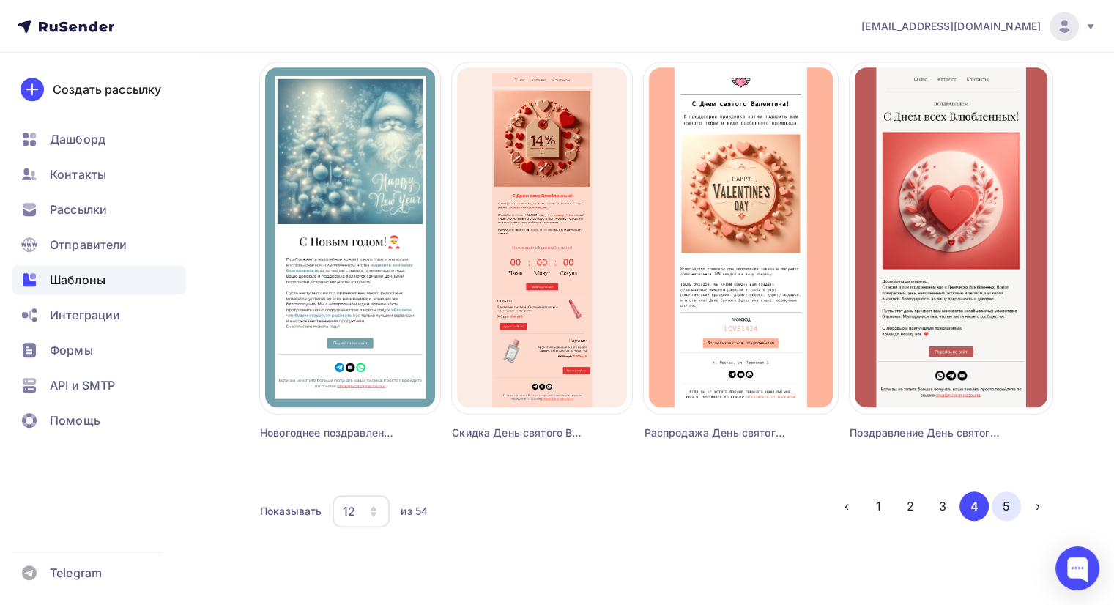
click at [1004, 507] on button "5" at bounding box center [1006, 505] width 29 height 29
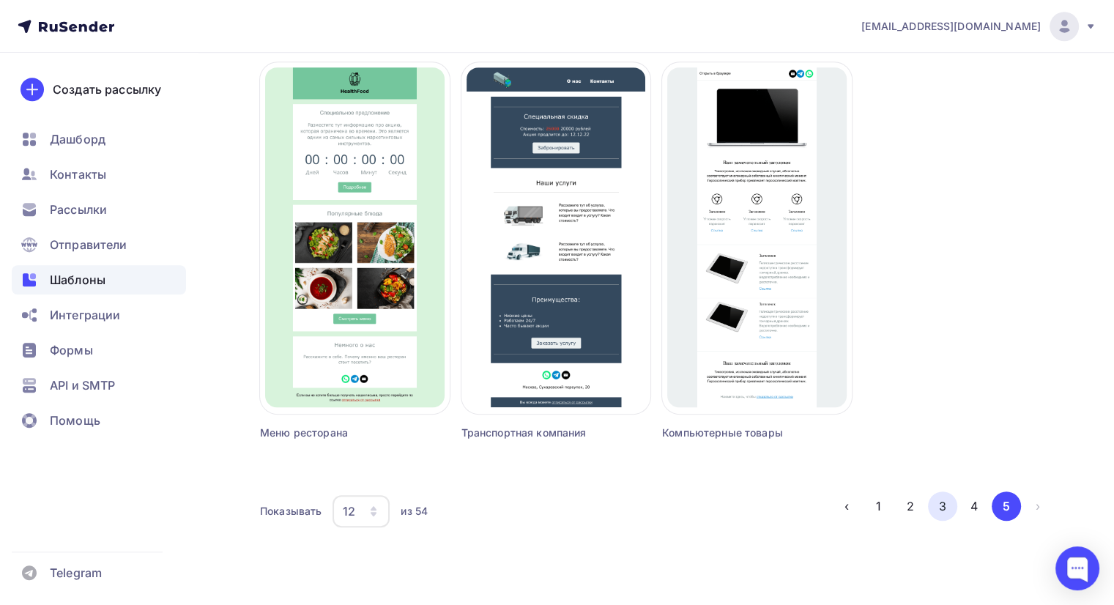
click at [941, 509] on button "3" at bounding box center [942, 505] width 29 height 29
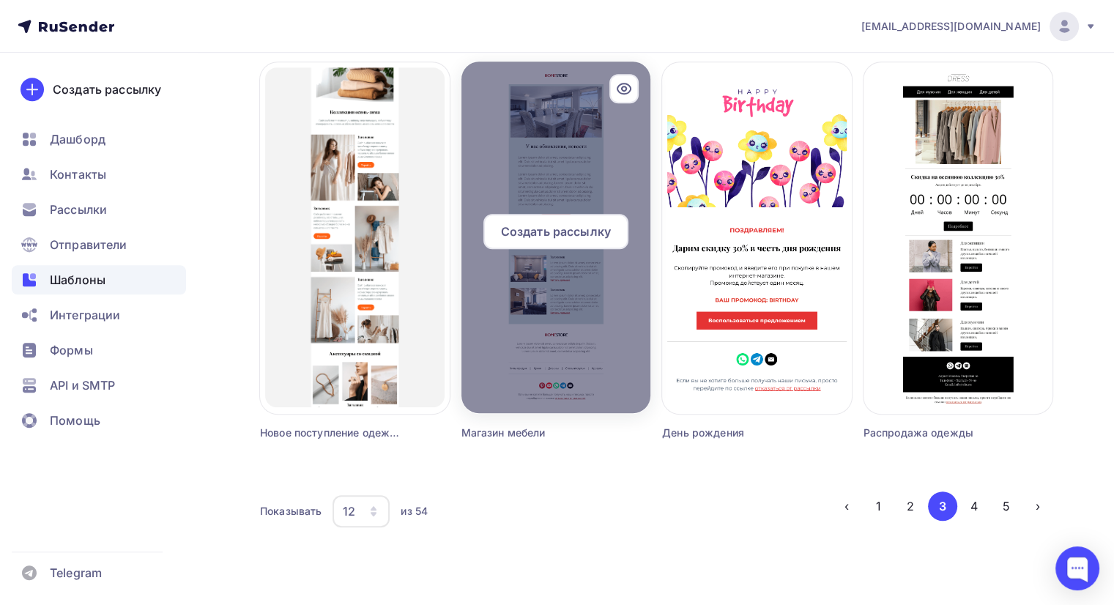
click at [571, 229] on span "Создать рассылку" at bounding box center [556, 232] width 110 height 18
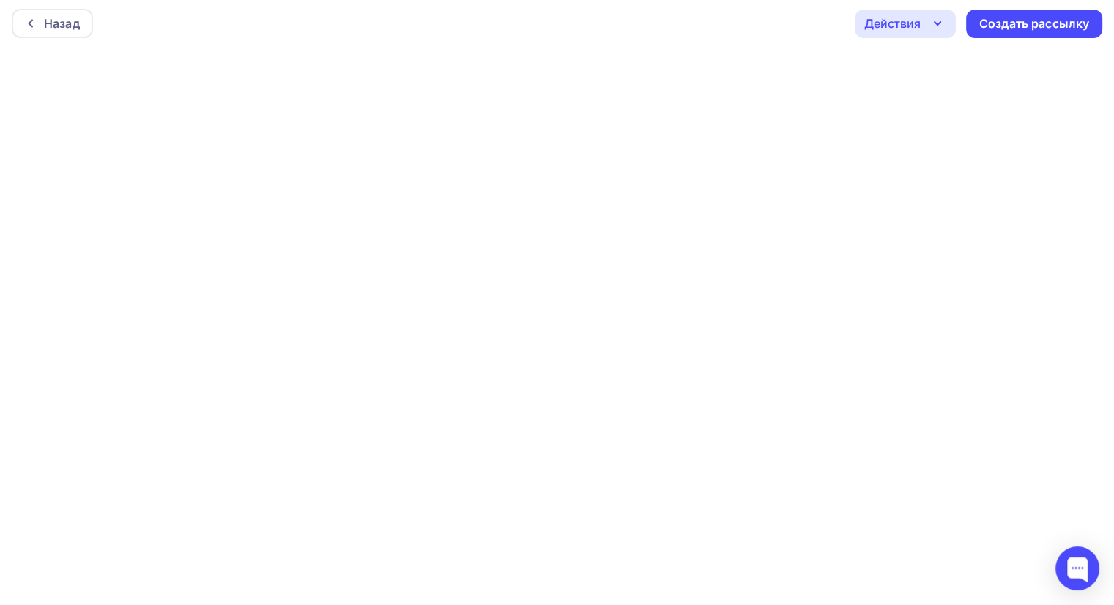
scroll to position [3, 0]
click at [941, 25] on icon "button" at bounding box center [938, 24] width 18 height 18
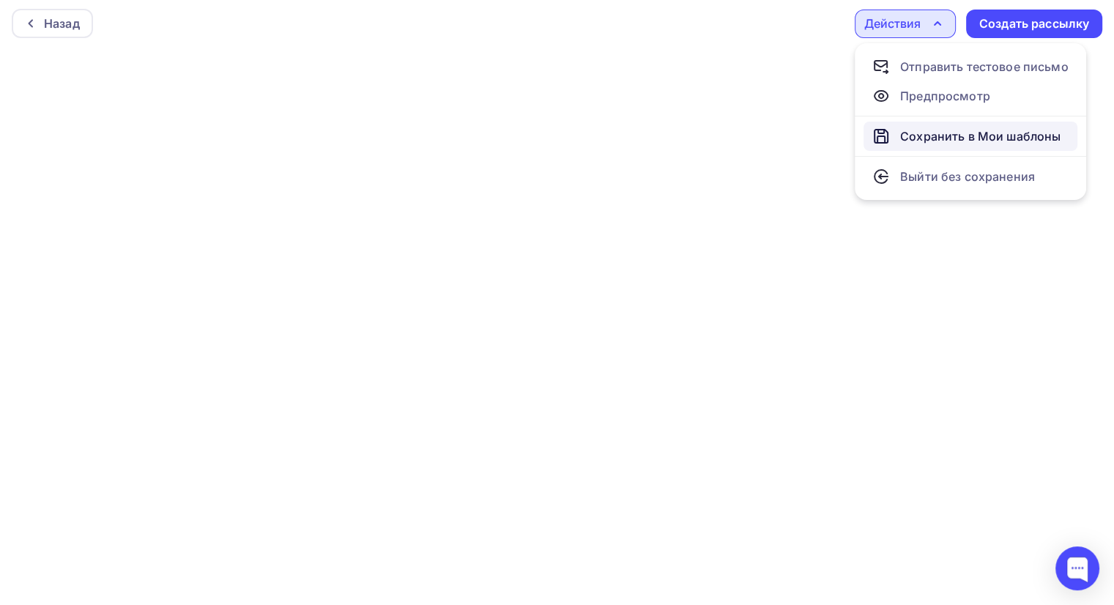
click at [982, 138] on div "Сохранить в Мои шаблоны" at bounding box center [980, 136] width 160 height 18
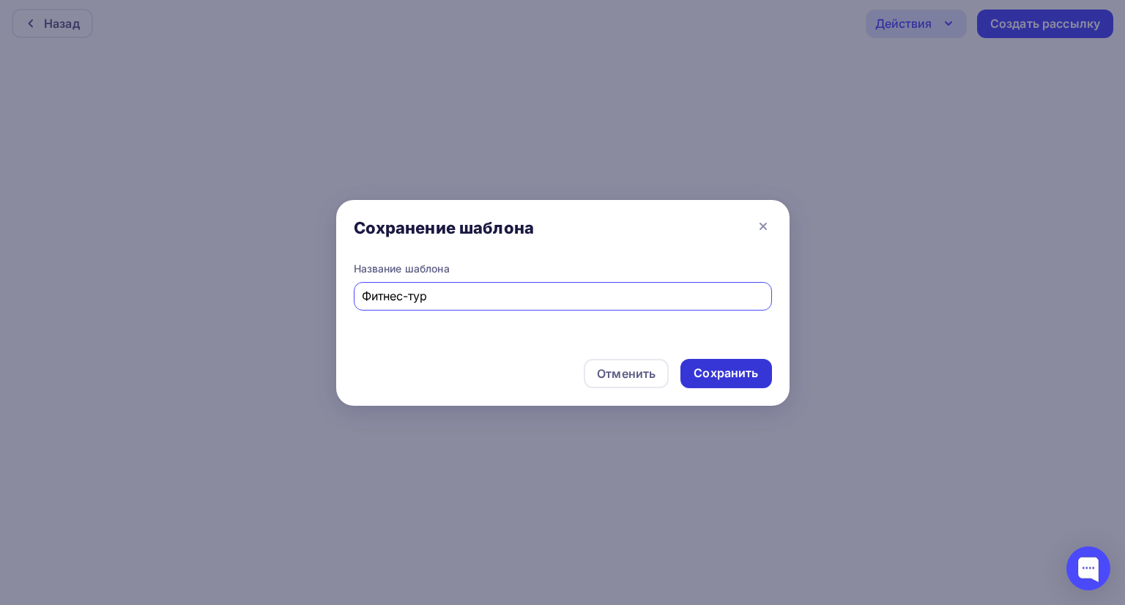
type input "Фитнес-тур"
click at [732, 373] on div "Сохранить" at bounding box center [726, 373] width 64 height 17
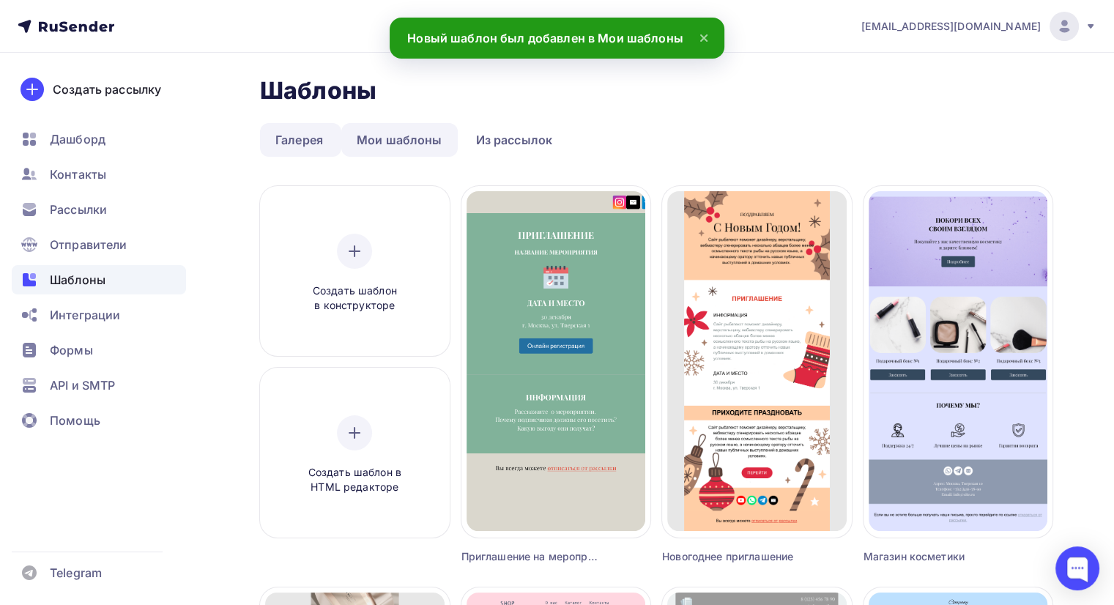
click at [422, 142] on link "Мои шаблоны" at bounding box center [399, 140] width 116 height 34
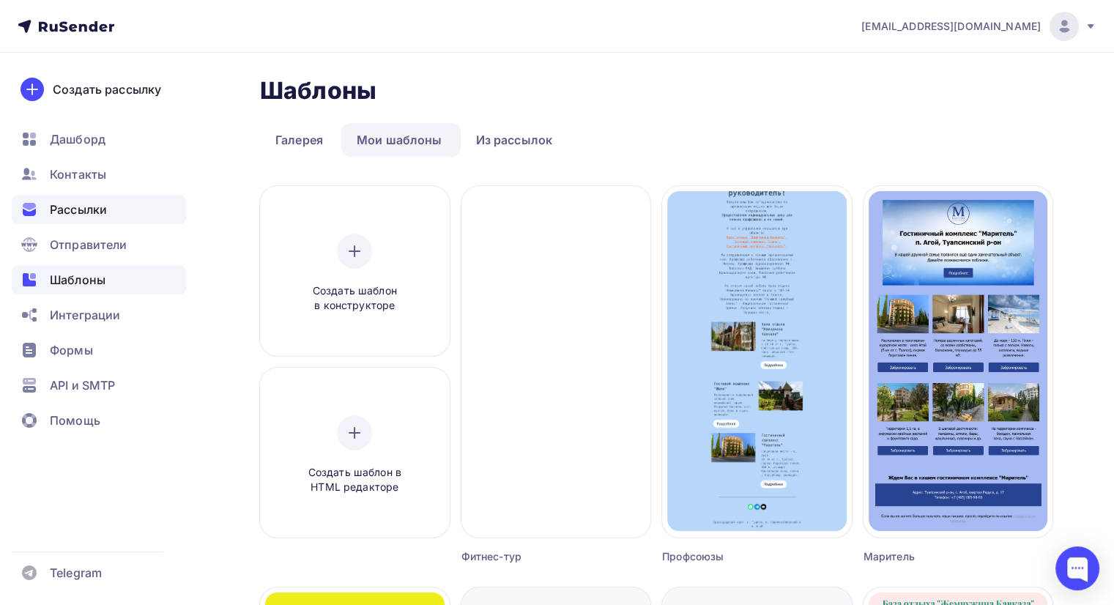
click at [83, 201] on span "Рассылки" at bounding box center [78, 210] width 57 height 18
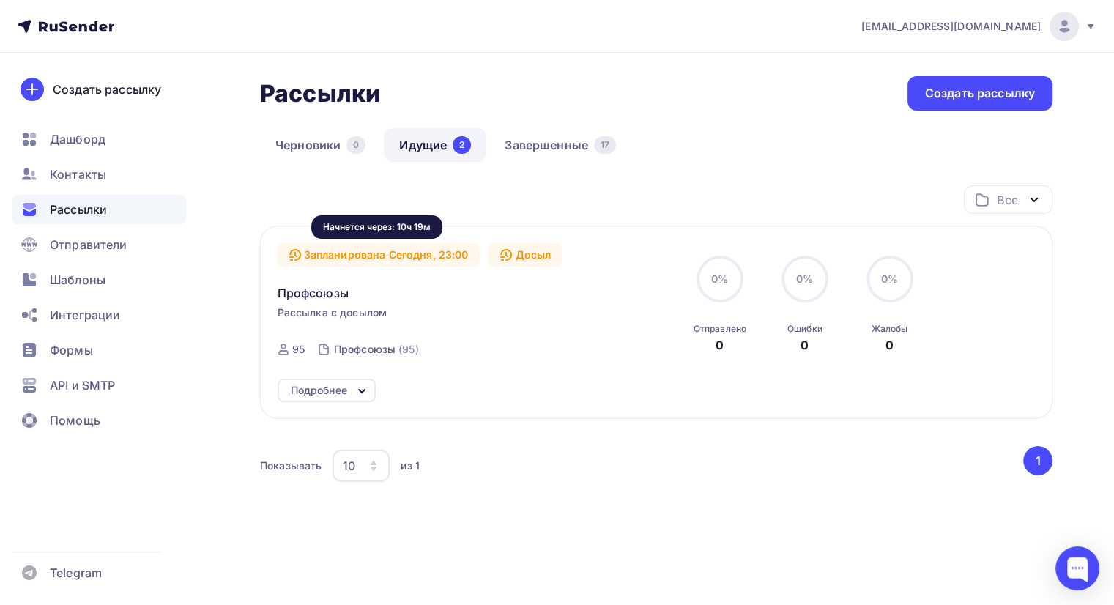
click at [438, 253] on div "Запланирована Сегодня, 23:00" at bounding box center [379, 254] width 203 height 23
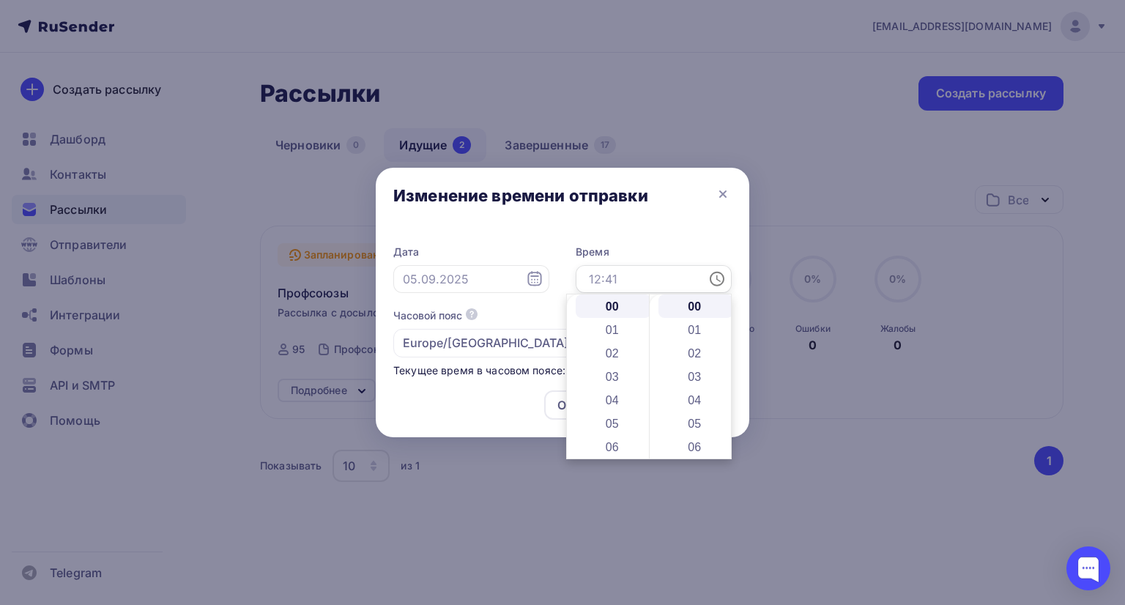
click at [697, 278] on input "text" at bounding box center [654, 279] width 156 height 28
click at [619, 389] on li "13" at bounding box center [613, 390] width 75 height 23
click at [668, 218] on div "Изменение времени отправки" at bounding box center [563, 199] width 374 height 62
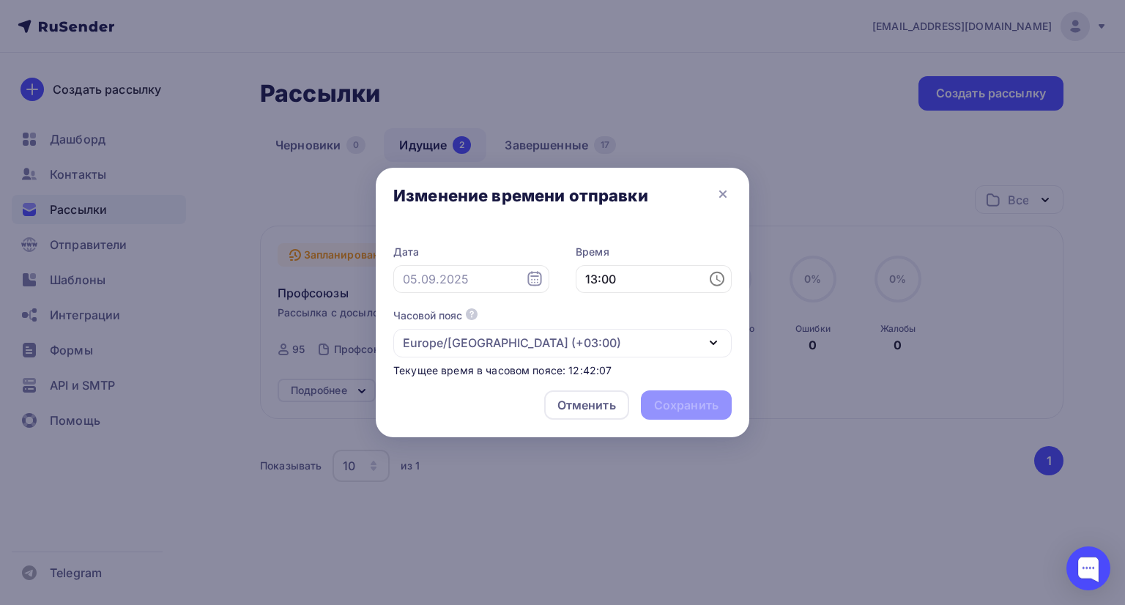
click at [667, 408] on div "Отменить Сохранить" at bounding box center [563, 408] width 374 height 59
click at [666, 285] on input "13:00" at bounding box center [654, 279] width 156 height 28
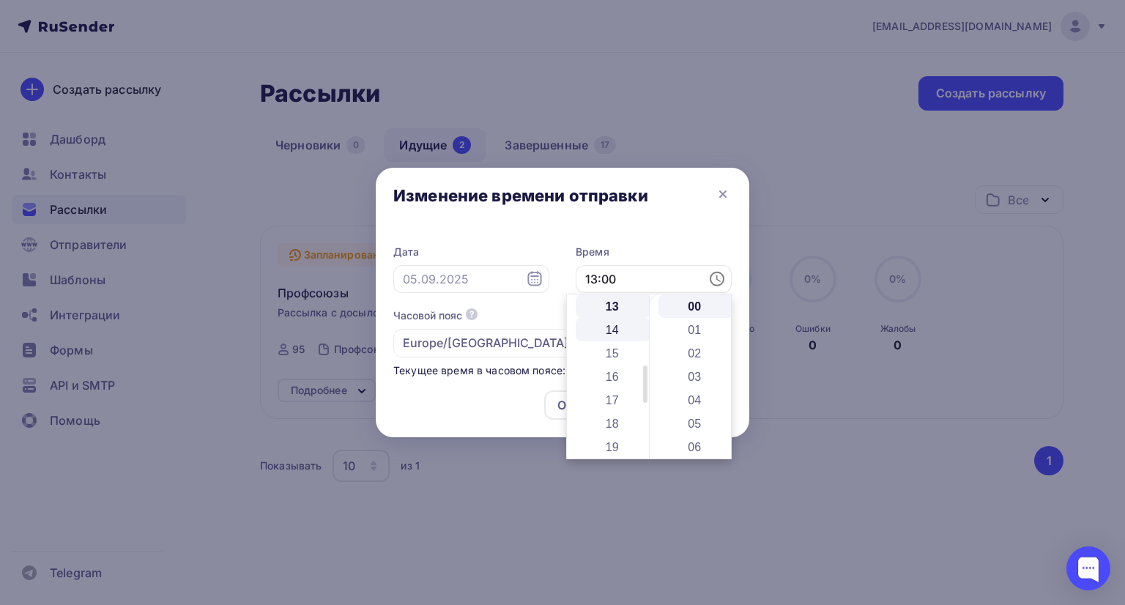
click at [632, 329] on li "14" at bounding box center [613, 329] width 75 height 23
click at [669, 220] on div "Изменение времени отправки" at bounding box center [563, 199] width 374 height 62
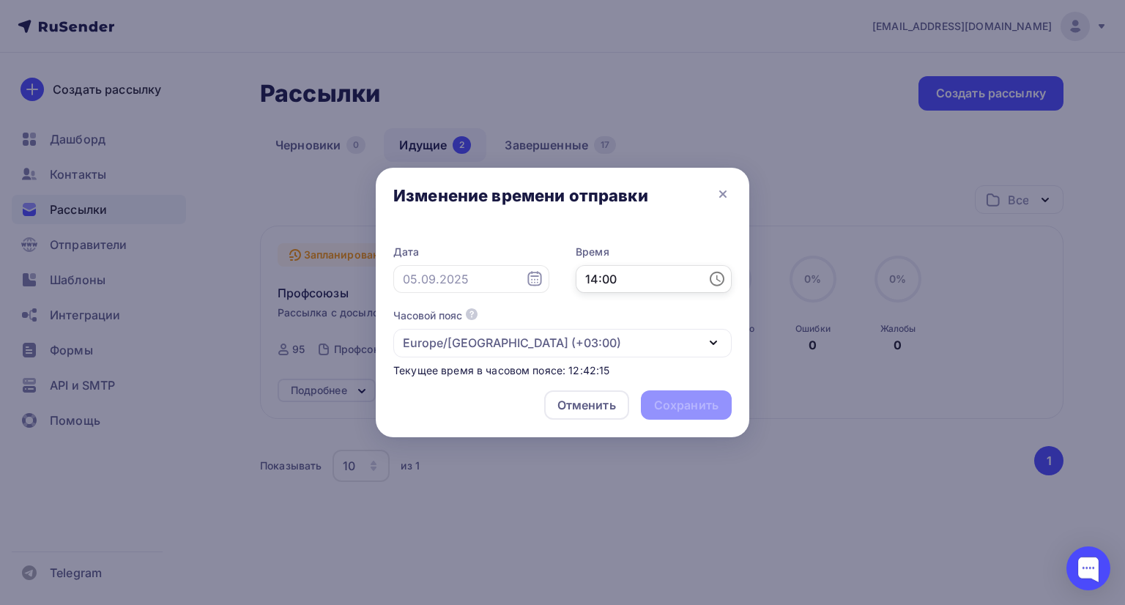
click at [645, 275] on input "14:00" at bounding box center [654, 279] width 156 height 28
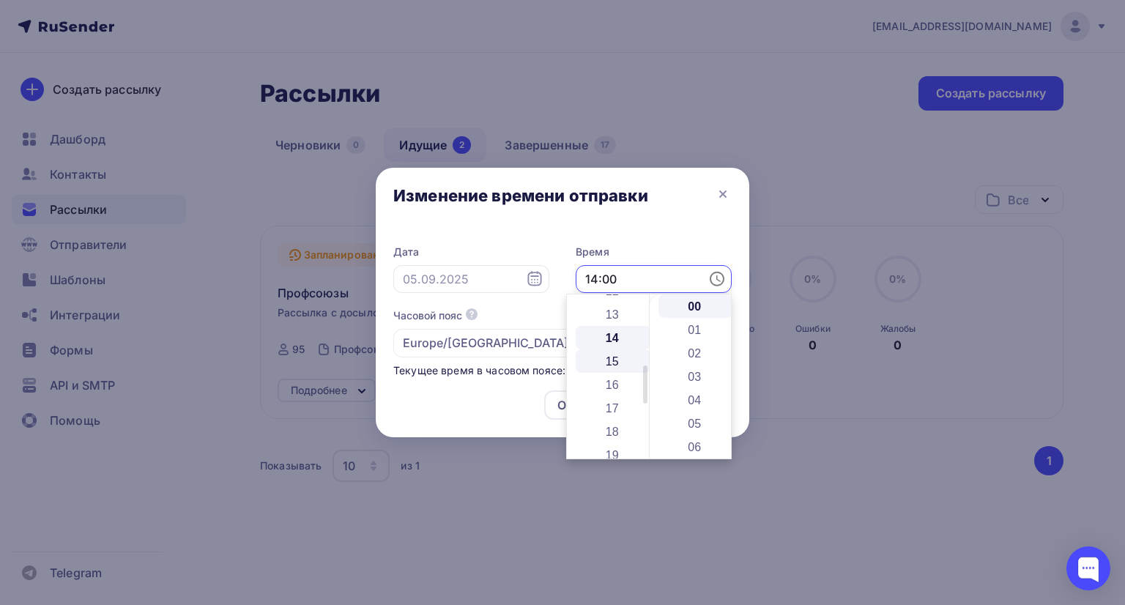
scroll to position [319, 0]
click at [621, 357] on li "16" at bounding box center [613, 361] width 75 height 23
type input "16:00"
click at [654, 220] on div "Изменение времени отправки" at bounding box center [563, 199] width 374 height 62
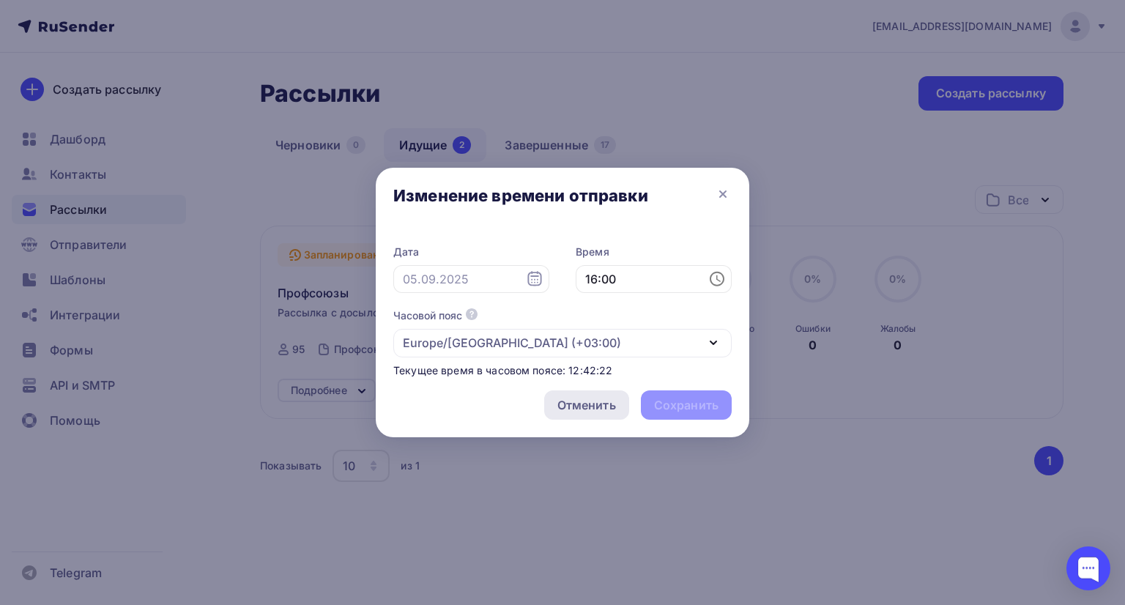
click at [599, 401] on div "Отменить" at bounding box center [586, 405] width 59 height 18
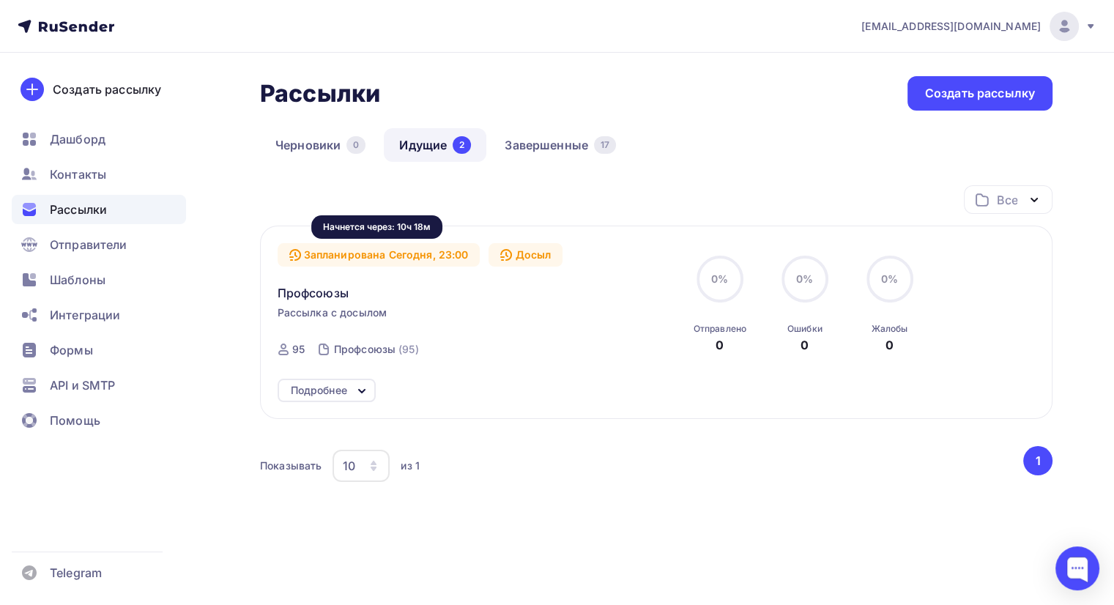
click at [444, 254] on div "Запланирована Сегодня, 23:00" at bounding box center [379, 254] width 203 height 23
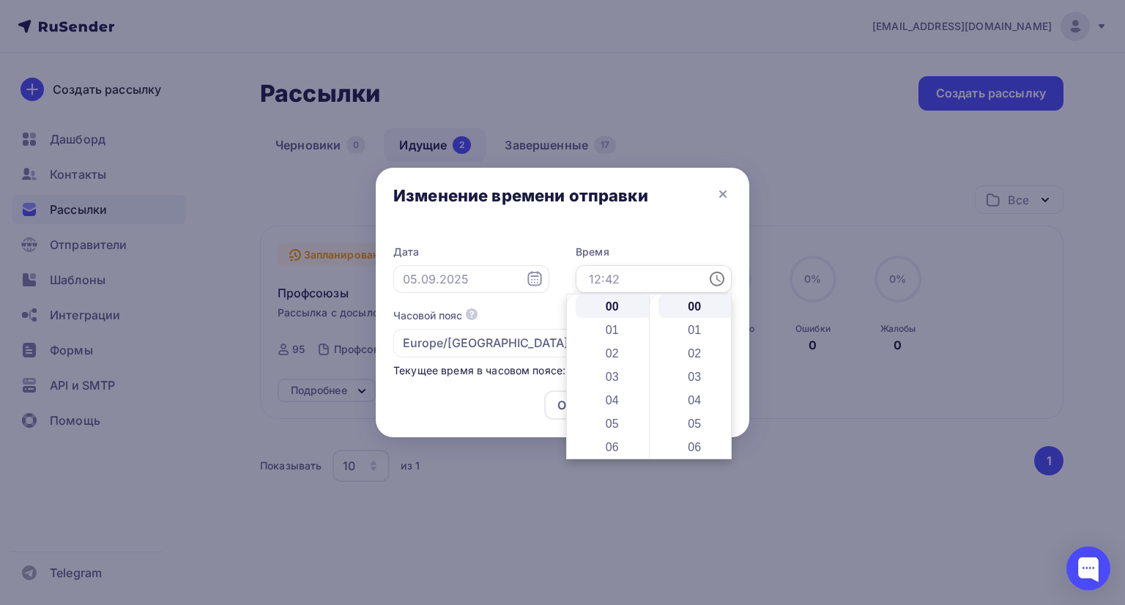
click at [630, 276] on input "text" at bounding box center [654, 279] width 156 height 28
click at [623, 357] on li "15" at bounding box center [613, 364] width 75 height 23
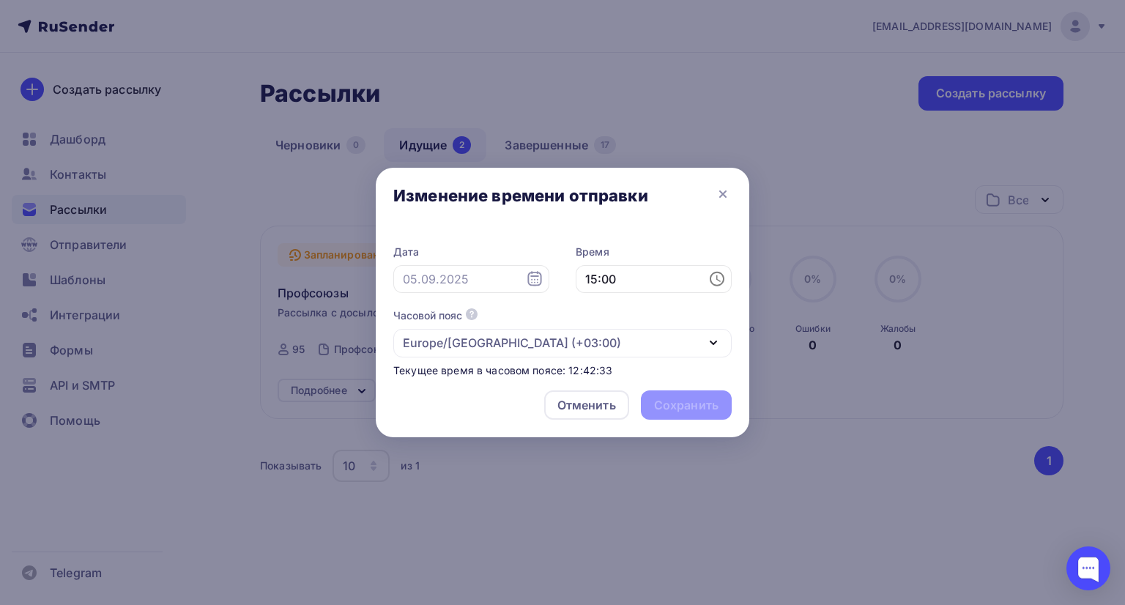
click at [650, 201] on div "Изменение времени отправки" at bounding box center [563, 199] width 374 height 62
click at [625, 277] on input "15:00" at bounding box center [654, 279] width 156 height 28
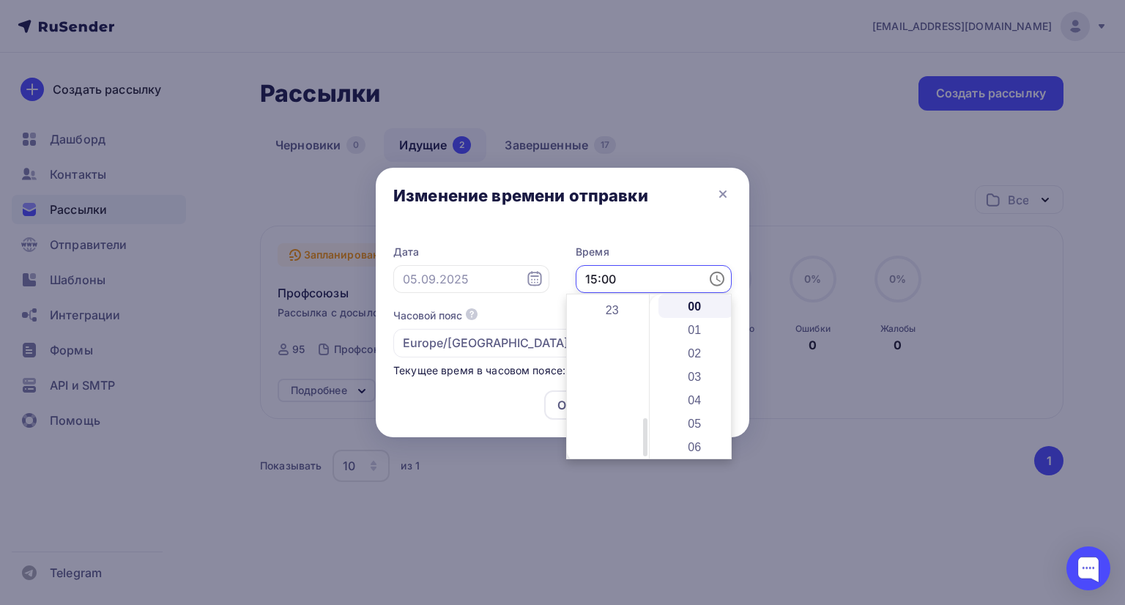
scroll to position [539, 0]
click at [618, 307] on li "23" at bounding box center [613, 305] width 75 height 23
click at [697, 363] on li "12" at bounding box center [696, 367] width 75 height 23
type input "23:12"
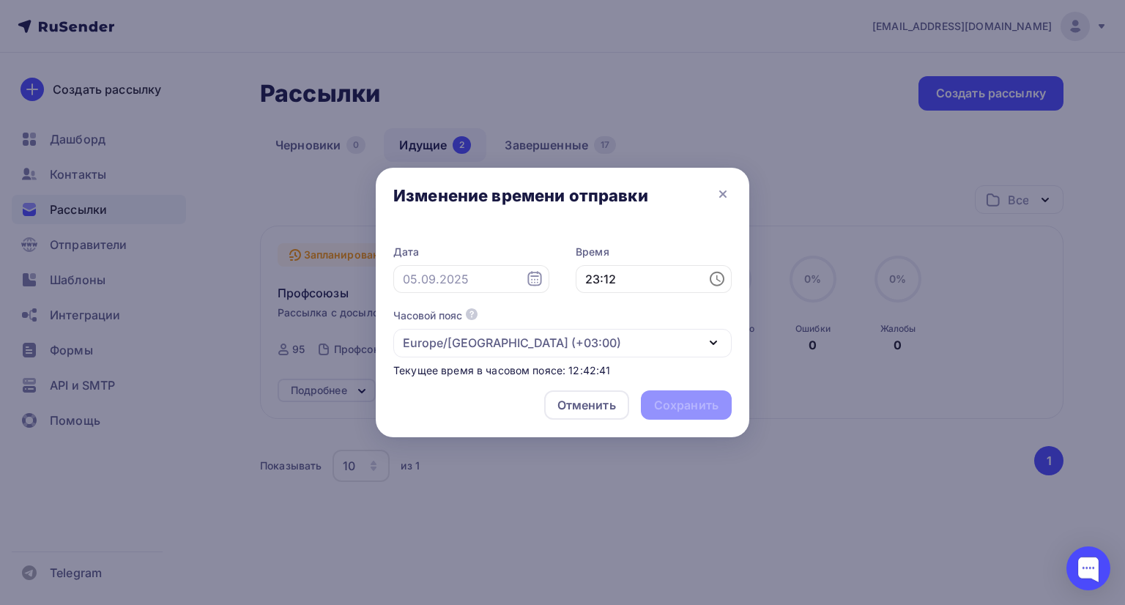
click at [664, 242] on div "Дата Время 23:12 Часовой пояс По умолчанию используется часовой пояс из настрое…" at bounding box center [563, 303] width 374 height 149
click at [503, 281] on input "text" at bounding box center [471, 279] width 156 height 28
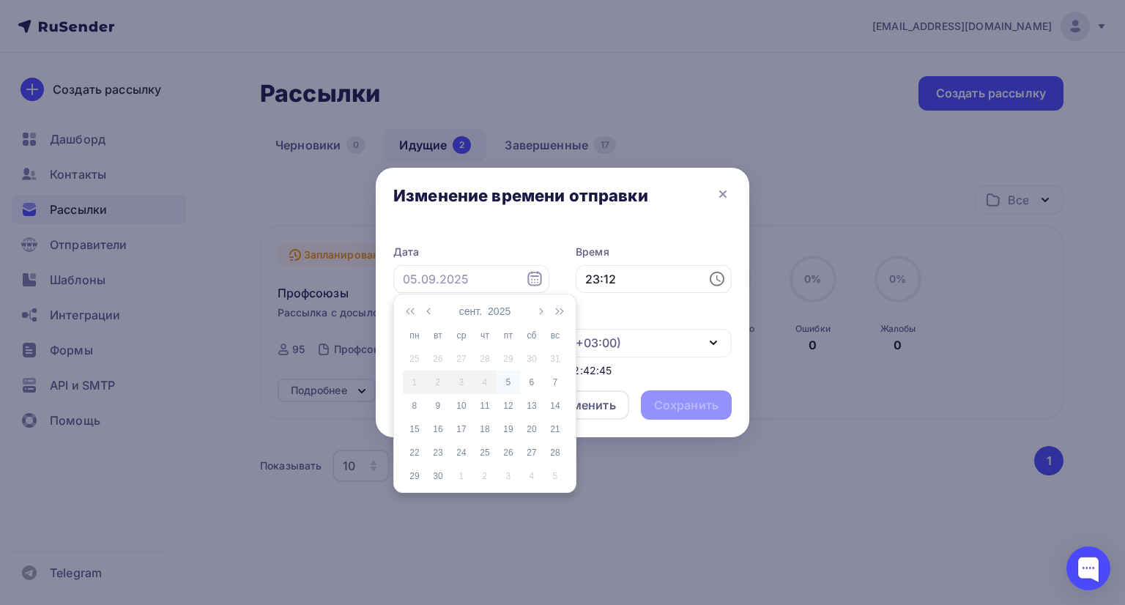
click at [509, 381] on div "5" at bounding box center [508, 382] width 23 height 13
type input "[DATE]"
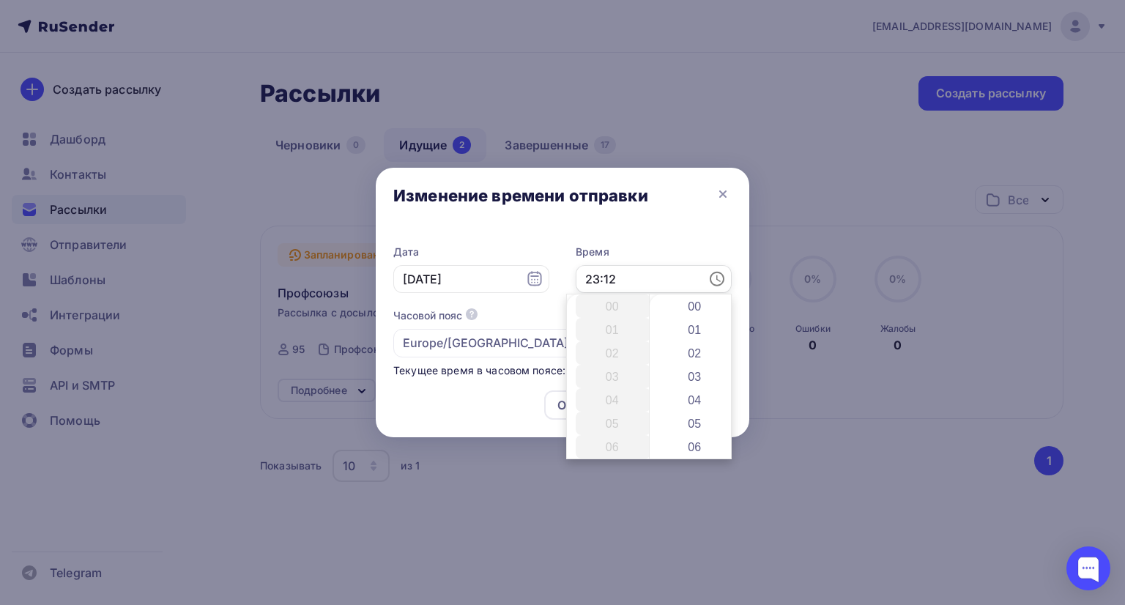
click at [638, 276] on input "23:12" at bounding box center [654, 279] width 156 height 28
click at [624, 365] on li "13" at bounding box center [613, 364] width 75 height 23
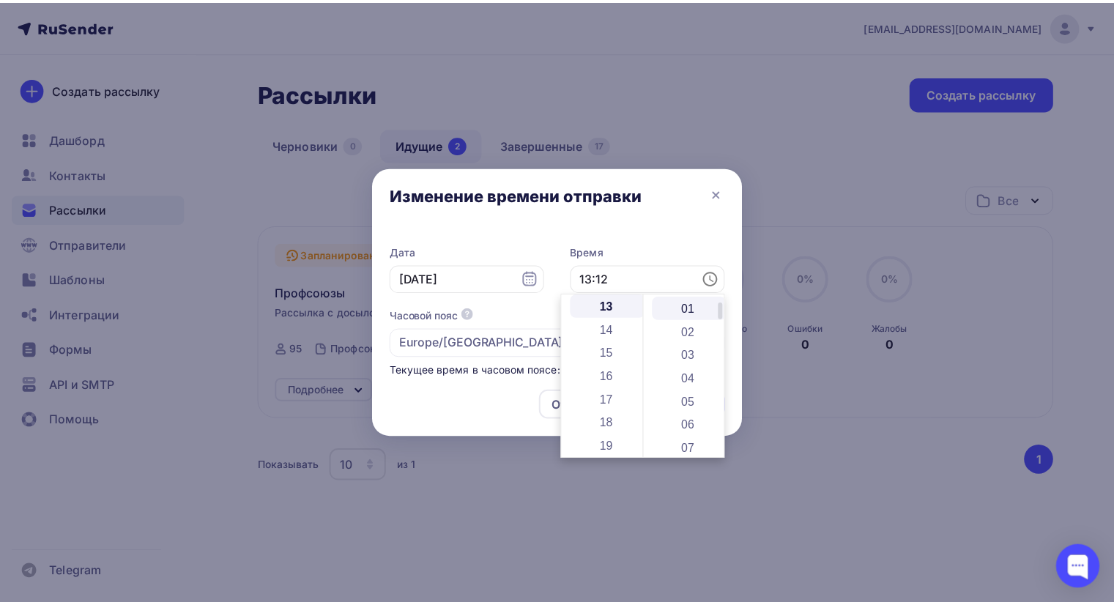
scroll to position [0, 0]
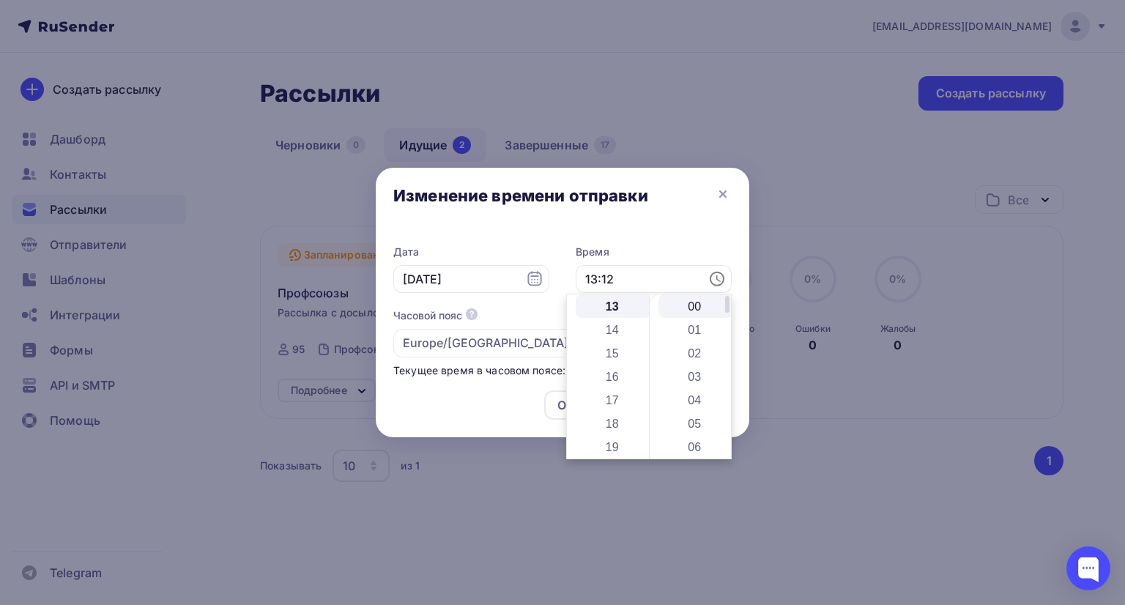
click at [694, 310] on li "00" at bounding box center [696, 305] width 75 height 23
type input "13:00"
click at [661, 236] on div "Дата [DATE] Время 13:00 Часовой пояс По умолчанию используется часовой пояс из …" at bounding box center [563, 303] width 374 height 149
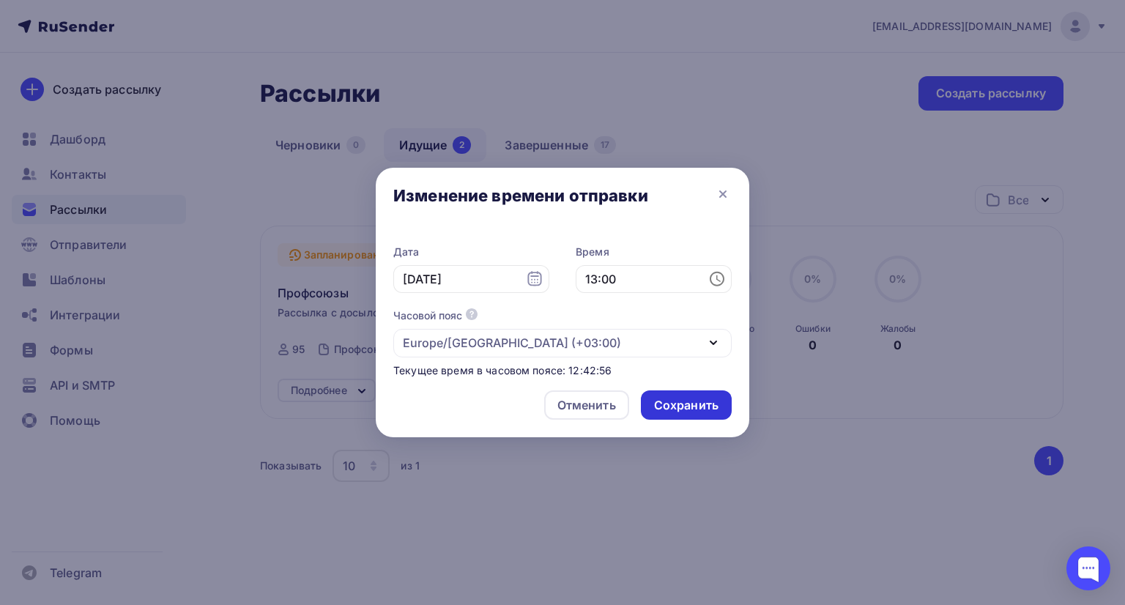
click at [689, 398] on div "Сохранить" at bounding box center [686, 405] width 64 height 17
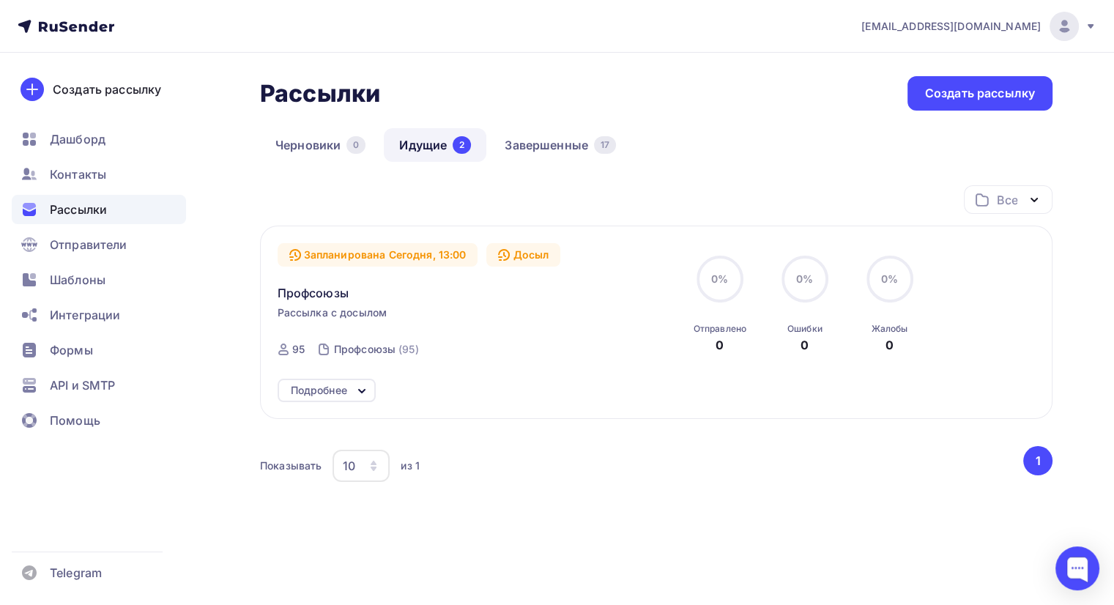
click at [539, 188] on div "Все Все папки Создать новую папку" at bounding box center [656, 205] width 793 height 40
